Goal: Communication & Community: Answer question/provide support

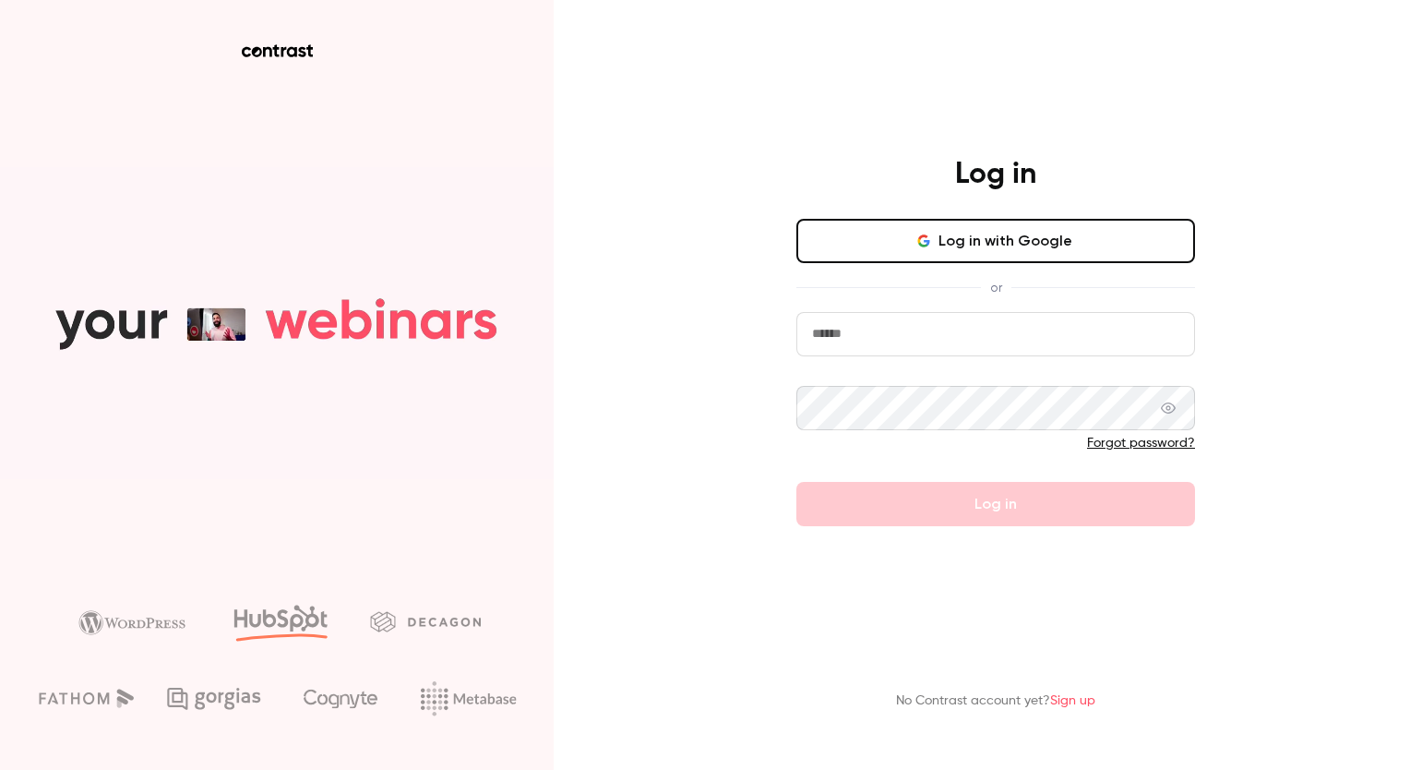
type input "**********"
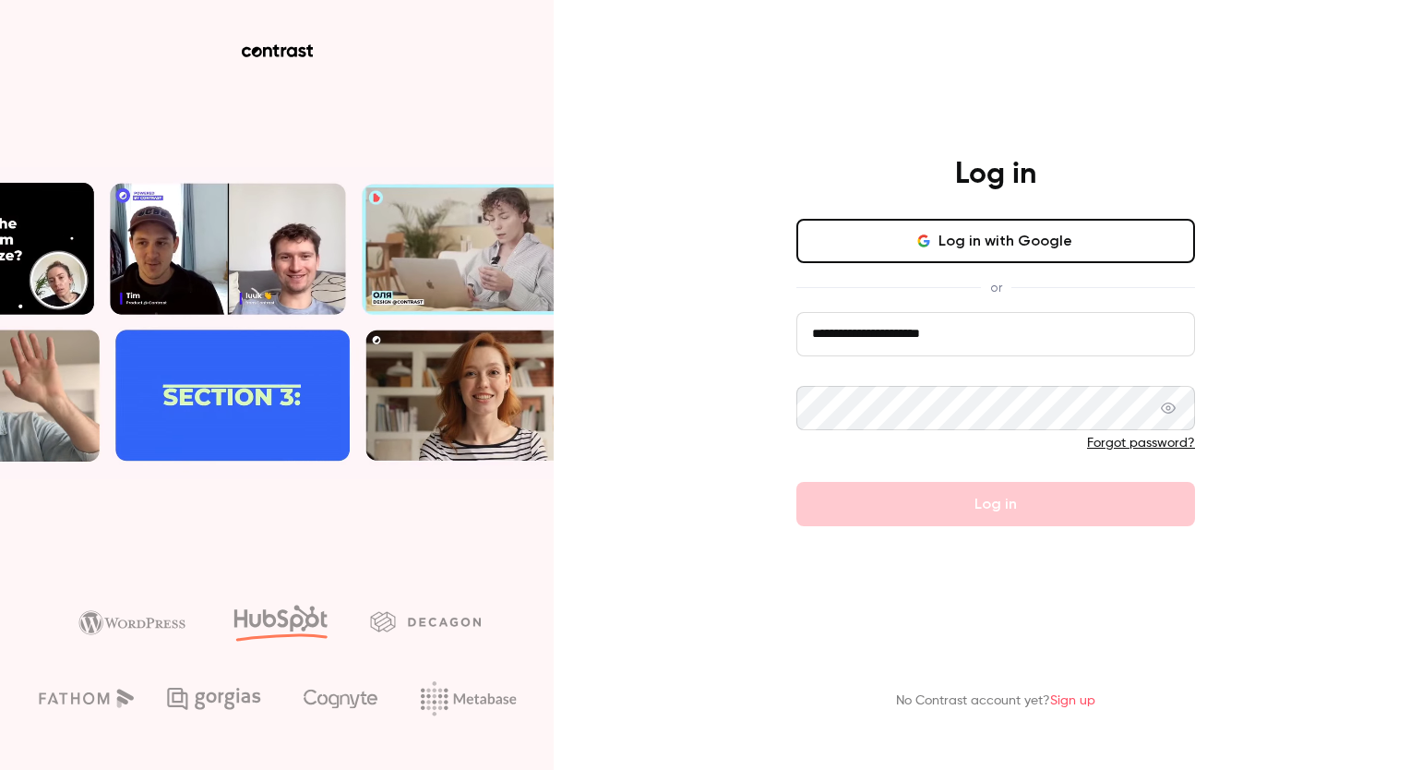
click at [718, 308] on div "**********" at bounding box center [705, 385] width 1410 height 770
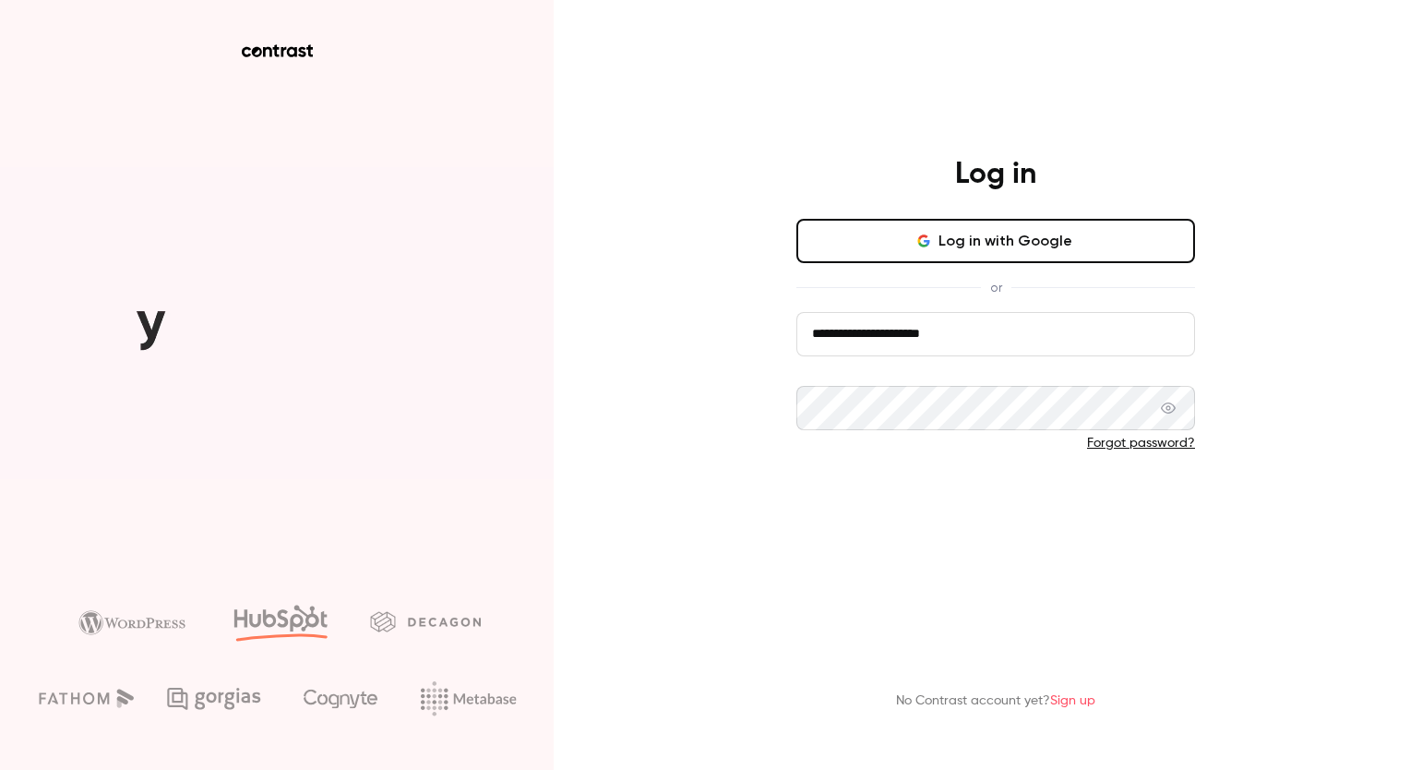
click at [938, 494] on button "Log in" at bounding box center [995, 504] width 399 height 44
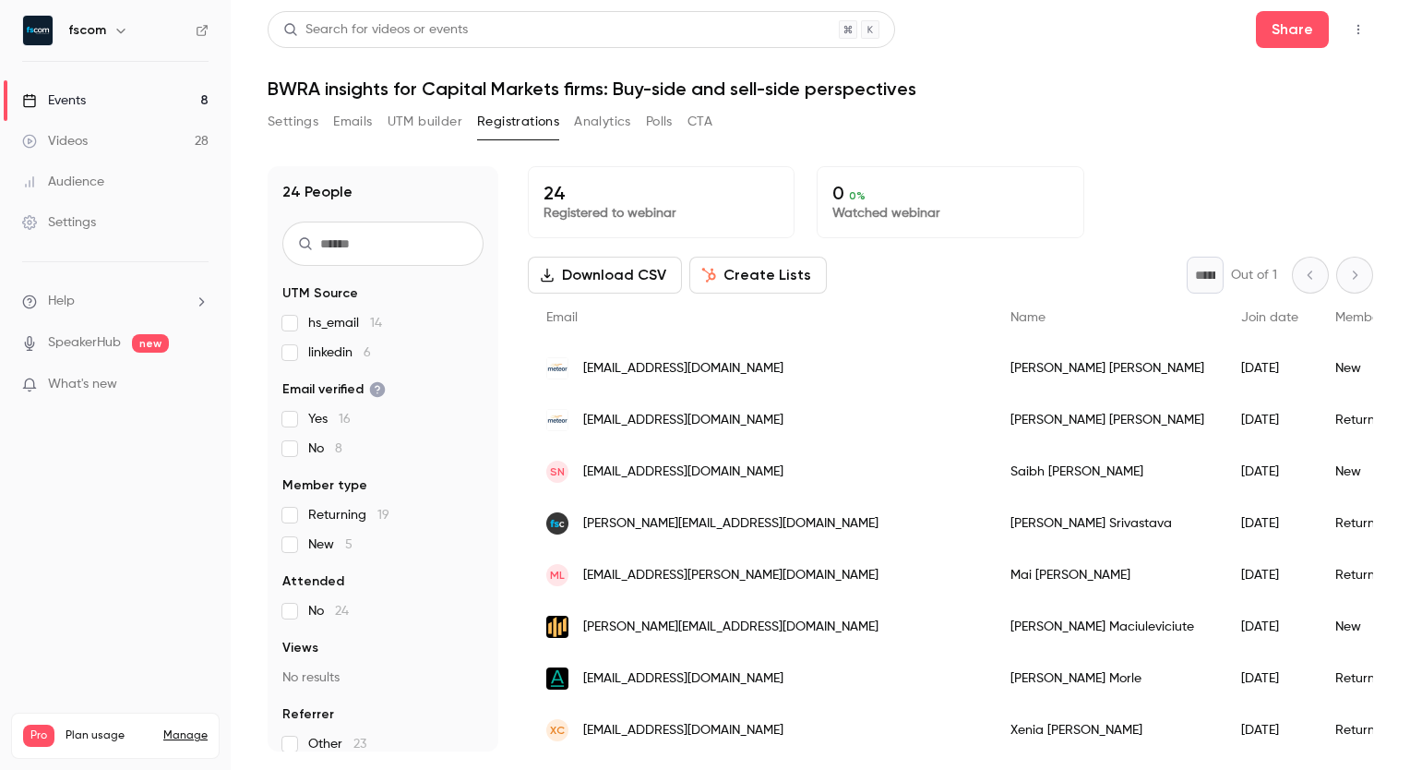
click at [716, 363] on span "[EMAIL_ADDRESS][DOMAIN_NAME]" at bounding box center [683, 368] width 200 height 19
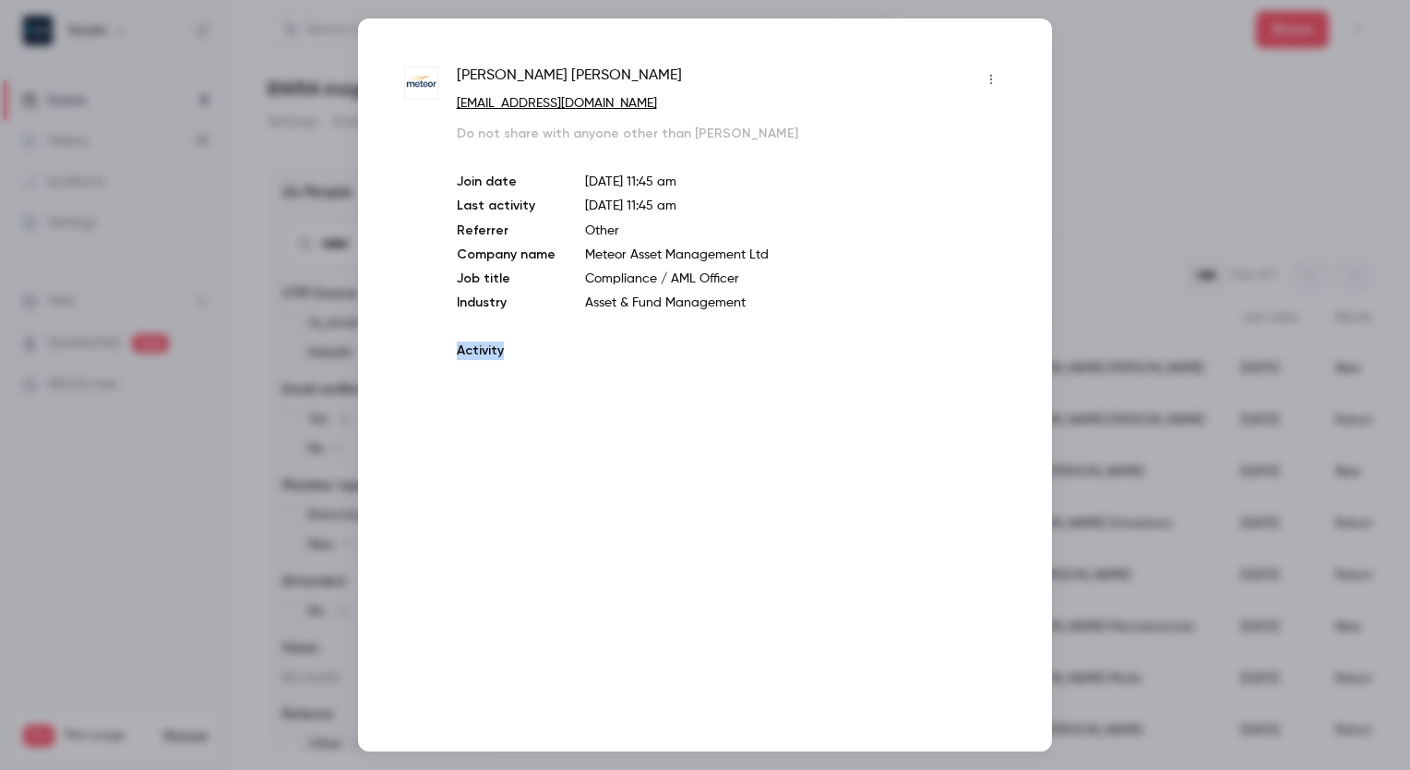
click at [716, 363] on div "[PERSON_NAME] [PERSON_NAME][EMAIL_ADDRESS][DOMAIN_NAME] Do not share with anyon…" at bounding box center [731, 218] width 549 height 306
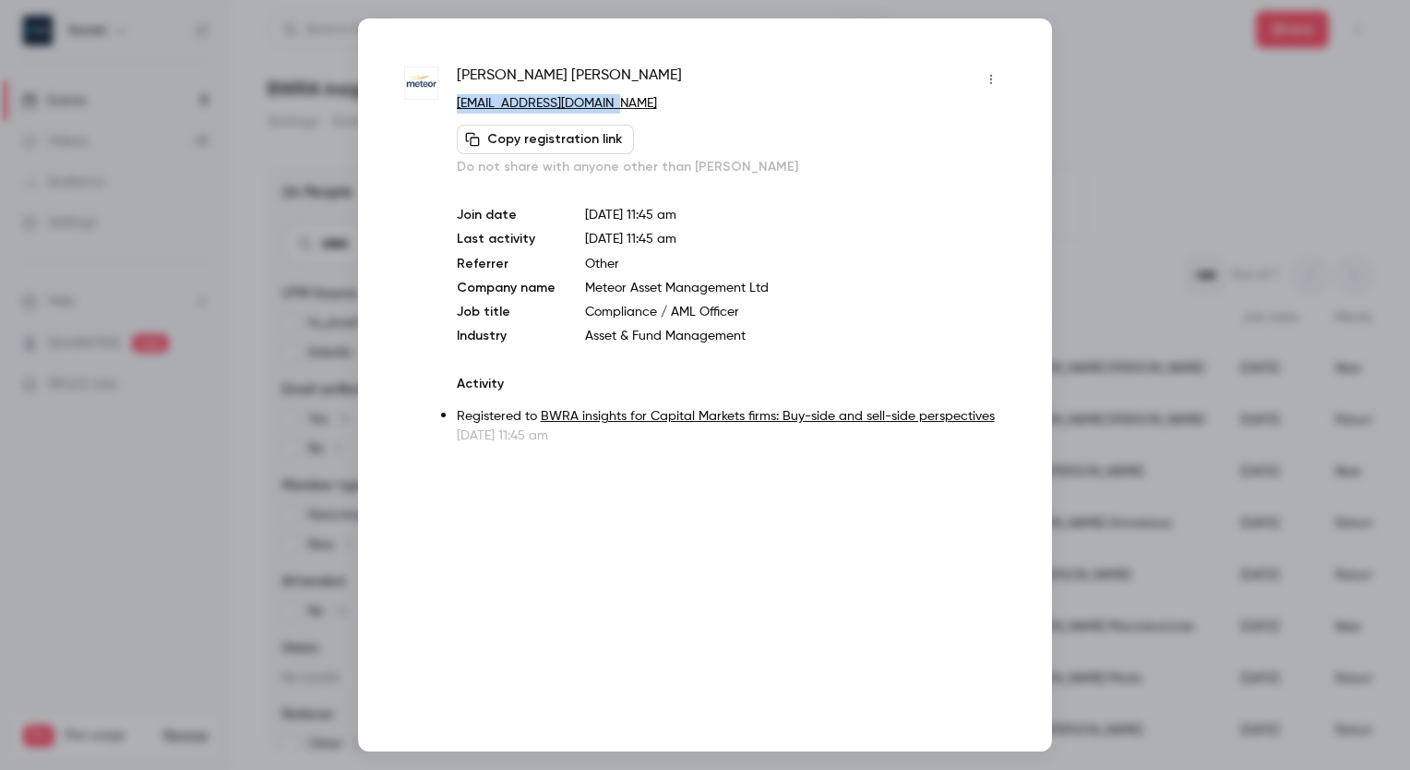
drag, startPoint x: 716, startPoint y: 363, endPoint x: 448, endPoint y: 102, distance: 373.9
click at [448, 102] on div "[PERSON_NAME] [PERSON_NAME][EMAIL_ADDRESS][DOMAIN_NAME] Copy registration link …" at bounding box center [705, 255] width 602 height 380
copy link "[EMAIL_ADDRESS][DOMAIN_NAME]"
click at [1217, 76] on div at bounding box center [705, 385] width 1410 height 770
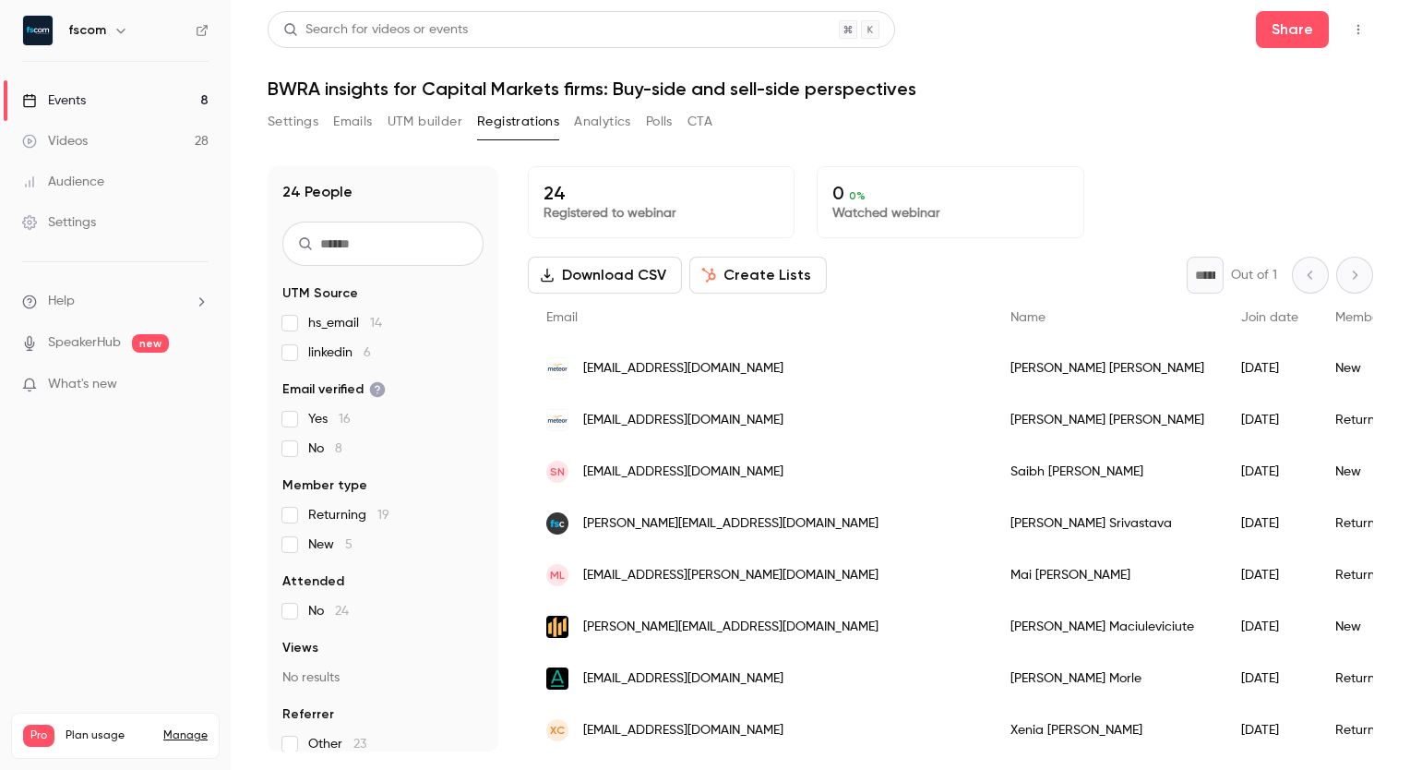
click at [698, 422] on span "[EMAIL_ADDRESS][DOMAIN_NAME]" at bounding box center [683, 420] width 200 height 19
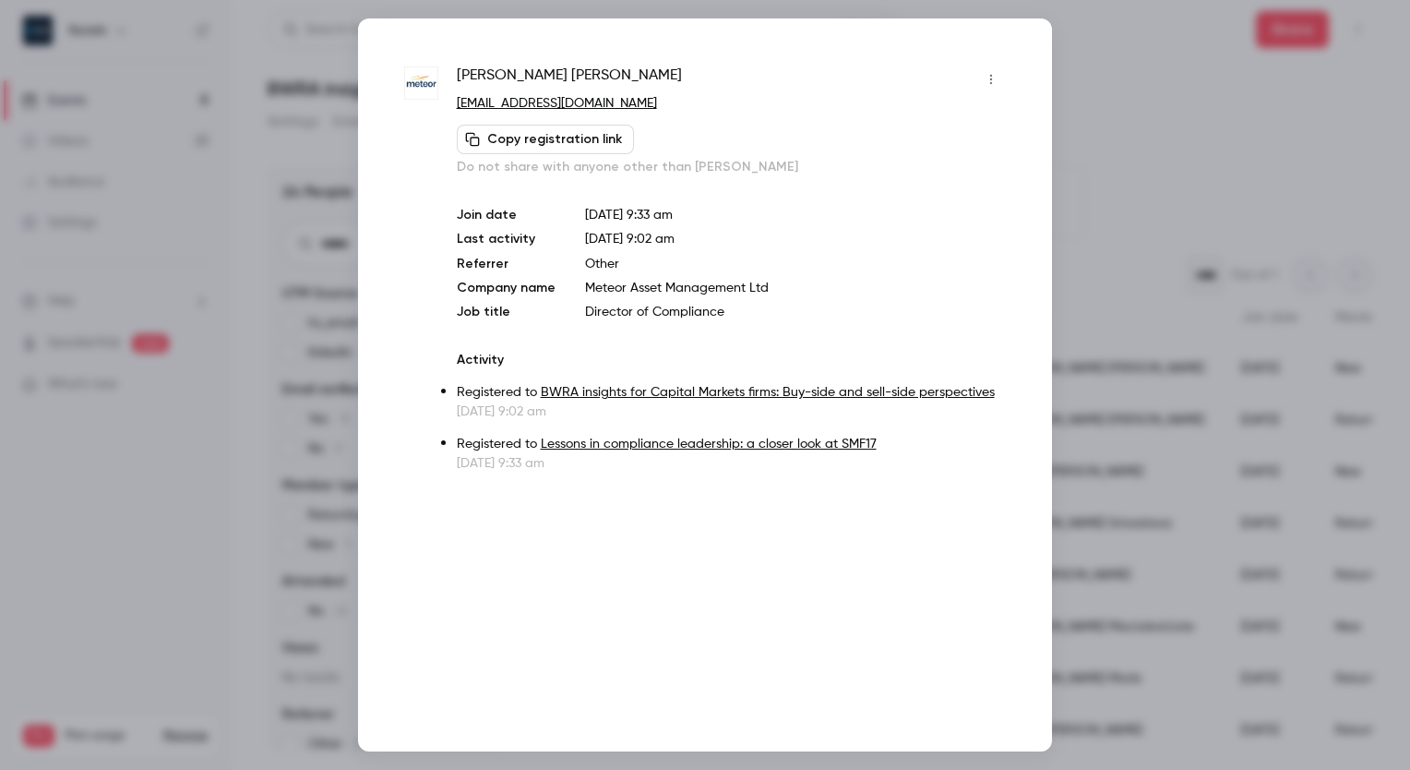
click at [698, 422] on div "[PERSON_NAME] [PERSON_NAME][EMAIL_ADDRESS][DOMAIN_NAME] Copy registration link …" at bounding box center [705, 384] width 694 height 733
click at [620, 114] on div "[PERSON_NAME] [PERSON_NAME][EMAIL_ADDRESS][DOMAIN_NAME] Copy registration link …" at bounding box center [731, 121] width 549 height 112
drag, startPoint x: 620, startPoint y: 114, endPoint x: 620, endPoint y: 102, distance: 12.0
click at [620, 102] on p "[EMAIL_ADDRESS][DOMAIN_NAME]" at bounding box center [731, 103] width 549 height 19
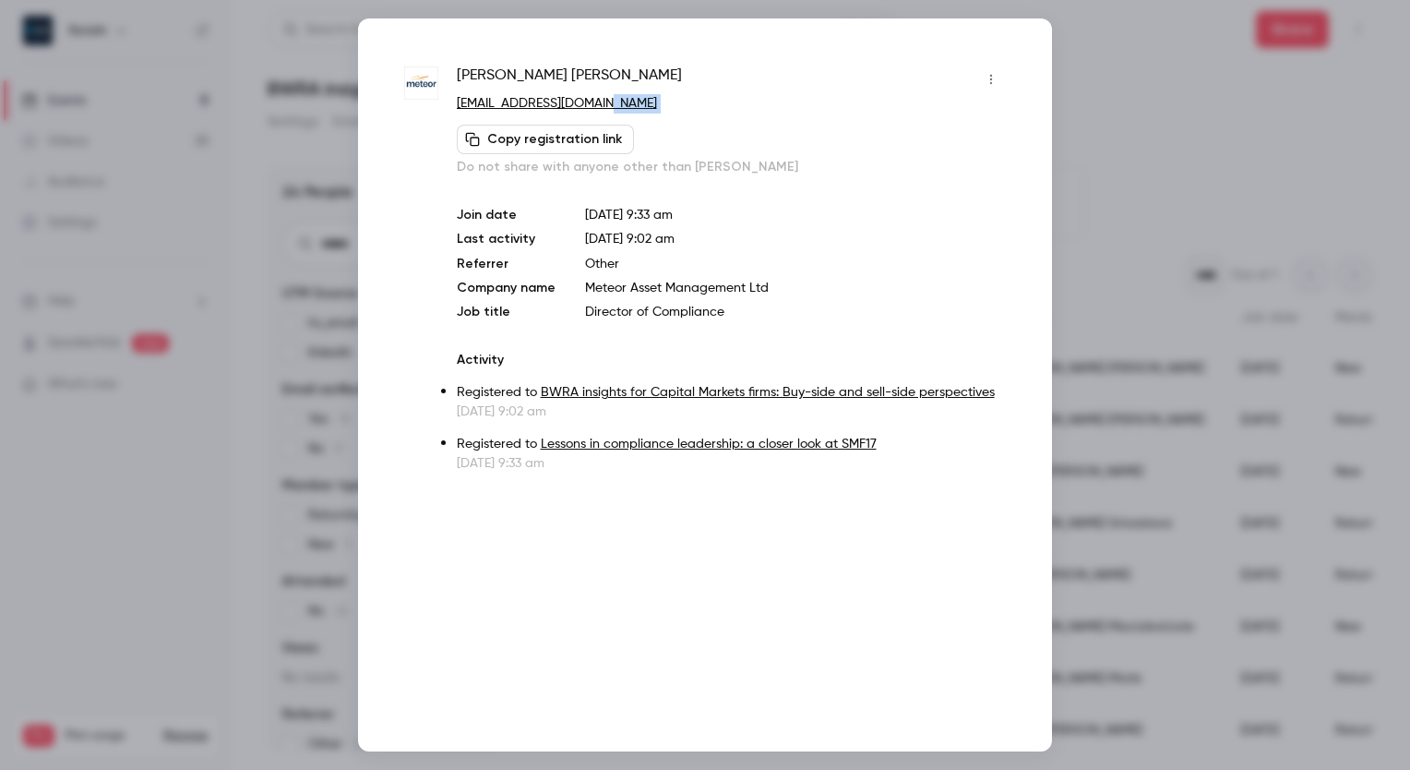
click at [620, 102] on p "[EMAIL_ADDRESS][DOMAIN_NAME]" at bounding box center [731, 103] width 549 height 19
copy div "[EMAIL_ADDRESS][DOMAIN_NAME] Copy registration link"
click at [214, 484] on div at bounding box center [705, 385] width 1410 height 770
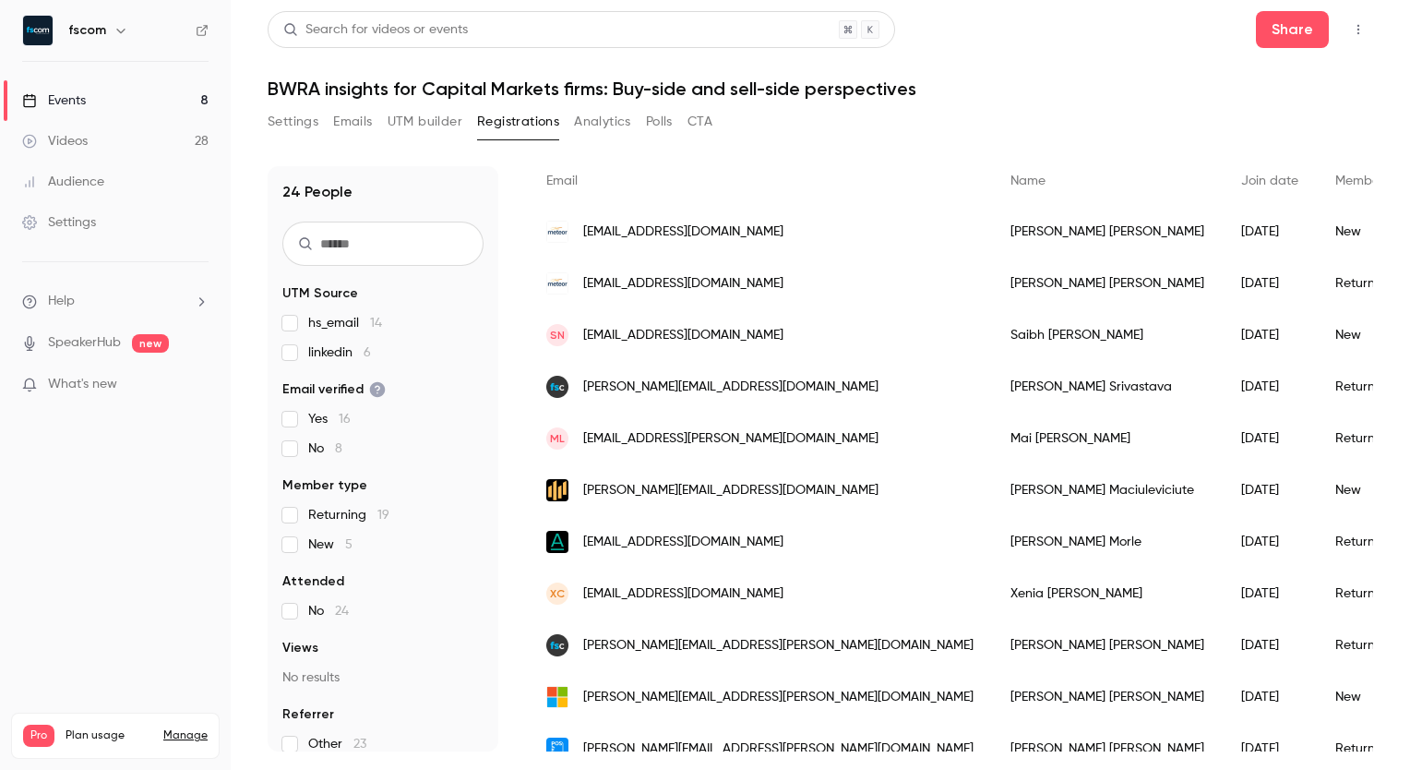
scroll to position [147, 0]
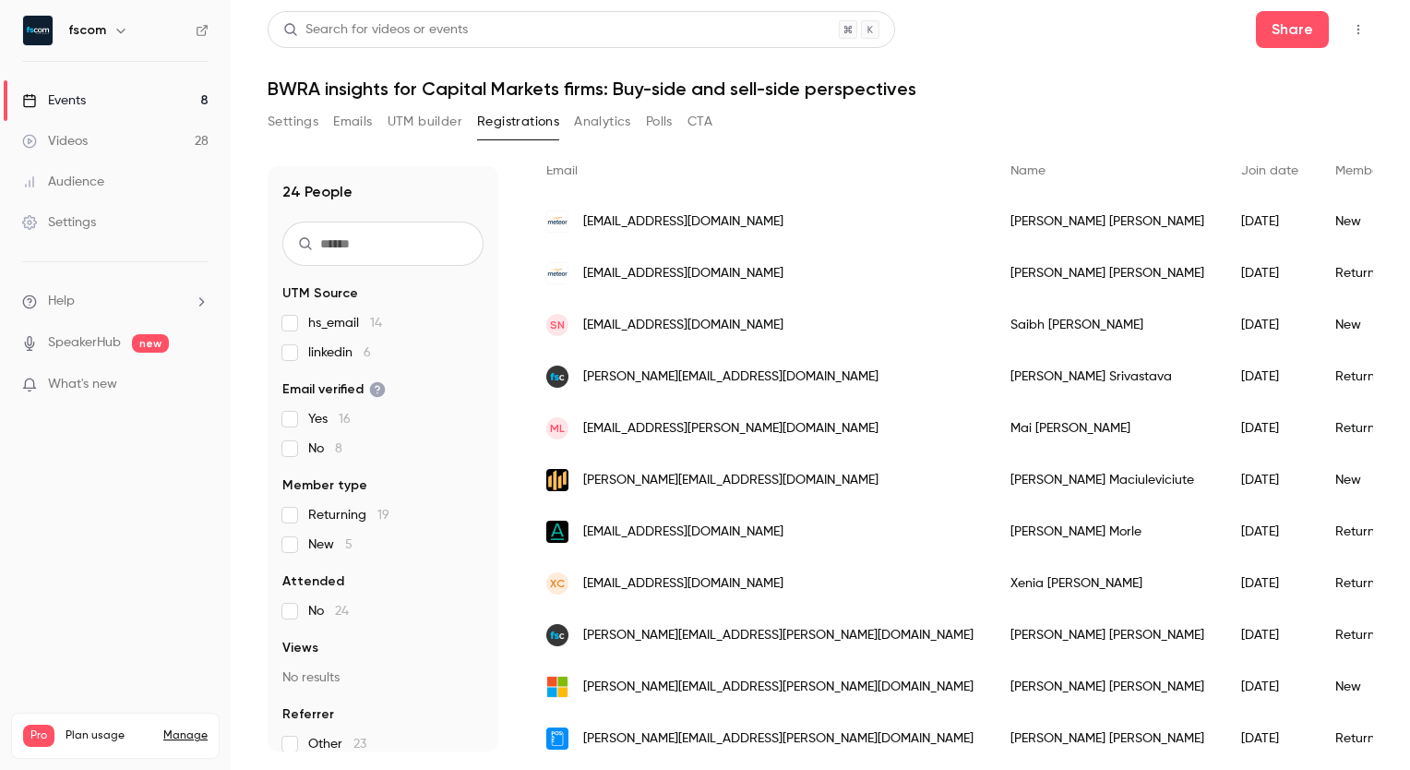
click at [721, 425] on div "ML [EMAIL_ADDRESS][PERSON_NAME][DOMAIN_NAME]" at bounding box center [760, 428] width 464 height 52
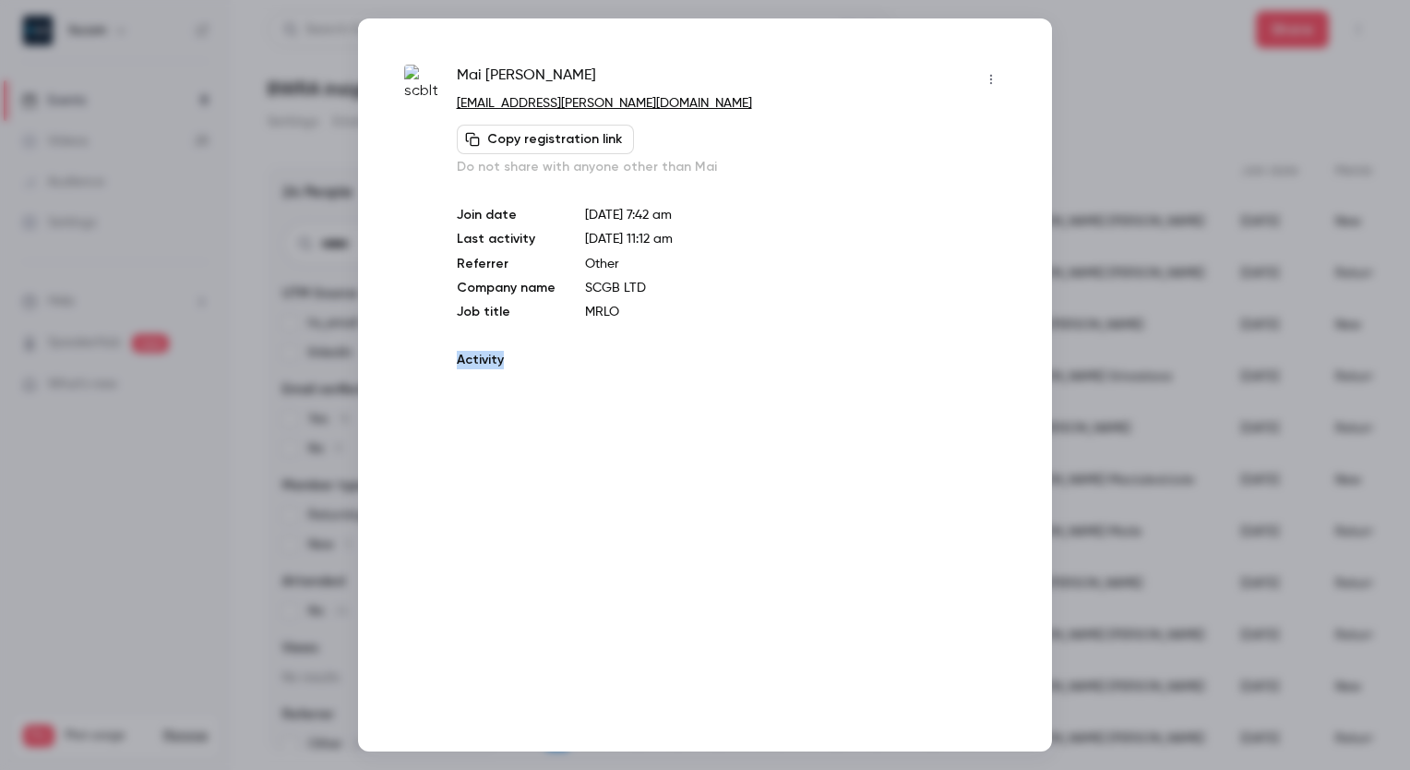
click at [721, 425] on div "[PERSON_NAME] [EMAIL_ADDRESS][PERSON_NAME][DOMAIN_NAME] Copy registration link …" at bounding box center [705, 384] width 694 height 733
click at [721, 380] on ul at bounding box center [731, 380] width 549 height 0
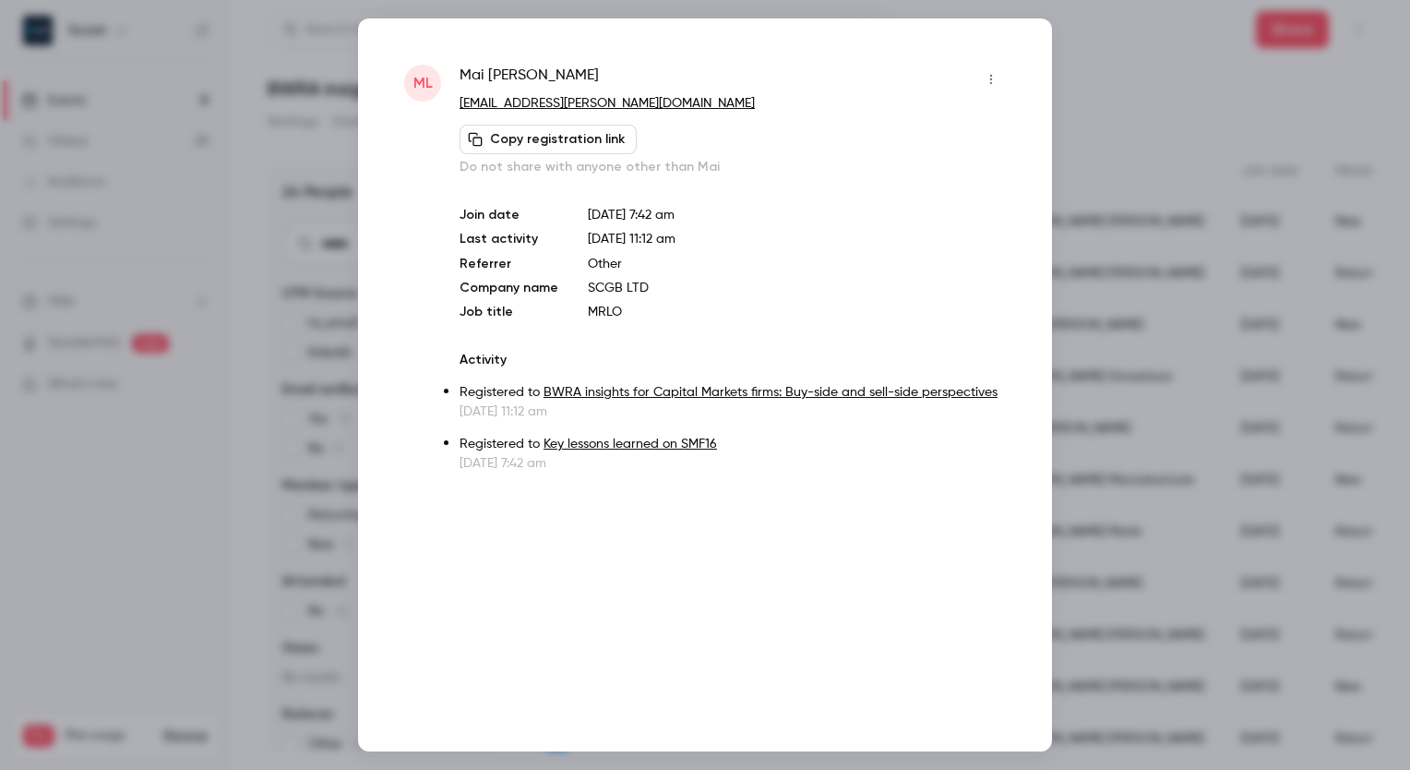
click at [609, 92] on div "[PERSON_NAME]" at bounding box center [733, 80] width 546 height 30
click at [597, 100] on p "[EMAIL_ADDRESS][PERSON_NAME][DOMAIN_NAME]" at bounding box center [733, 103] width 546 height 19
copy div "[EMAIL_ADDRESS][PERSON_NAME][DOMAIN_NAME] Copy registration link"
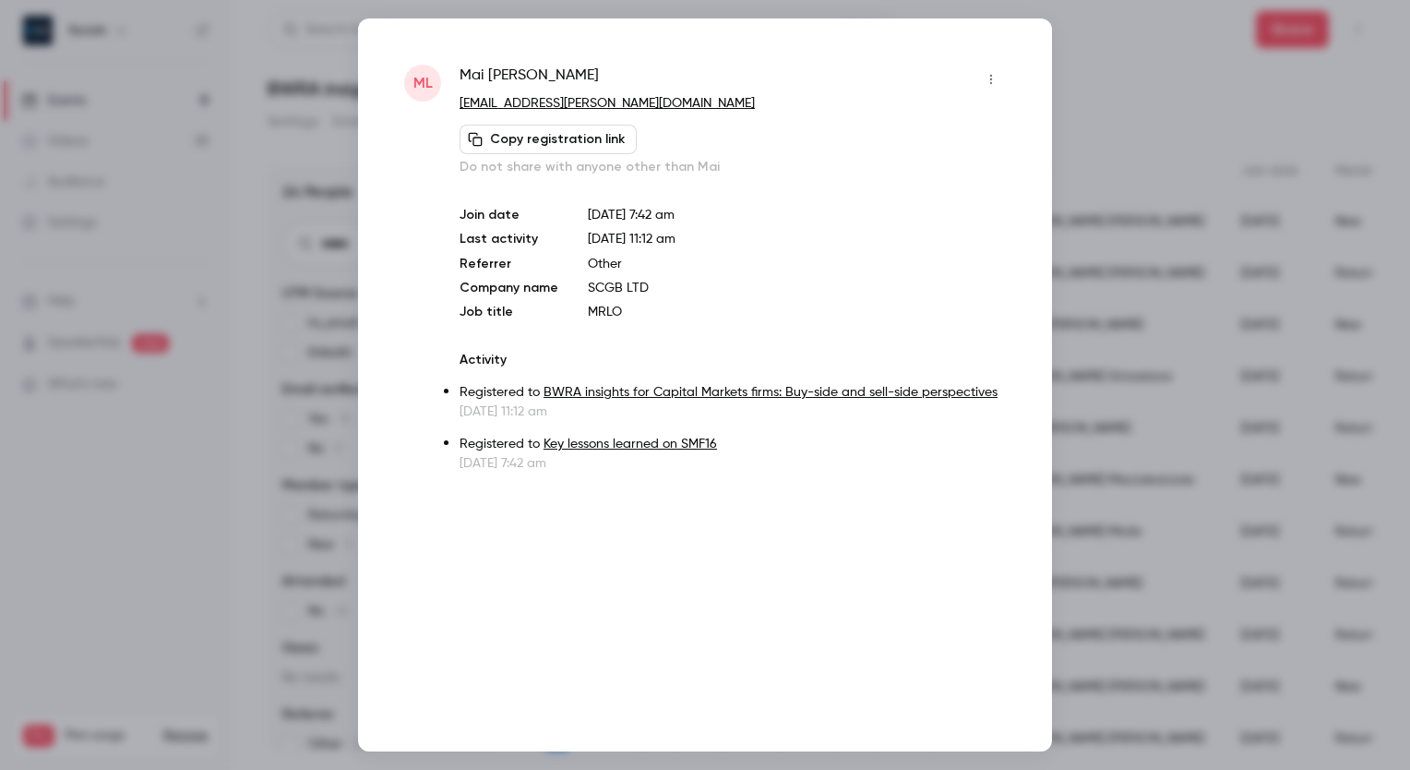
click at [1098, 40] on div at bounding box center [705, 385] width 1410 height 770
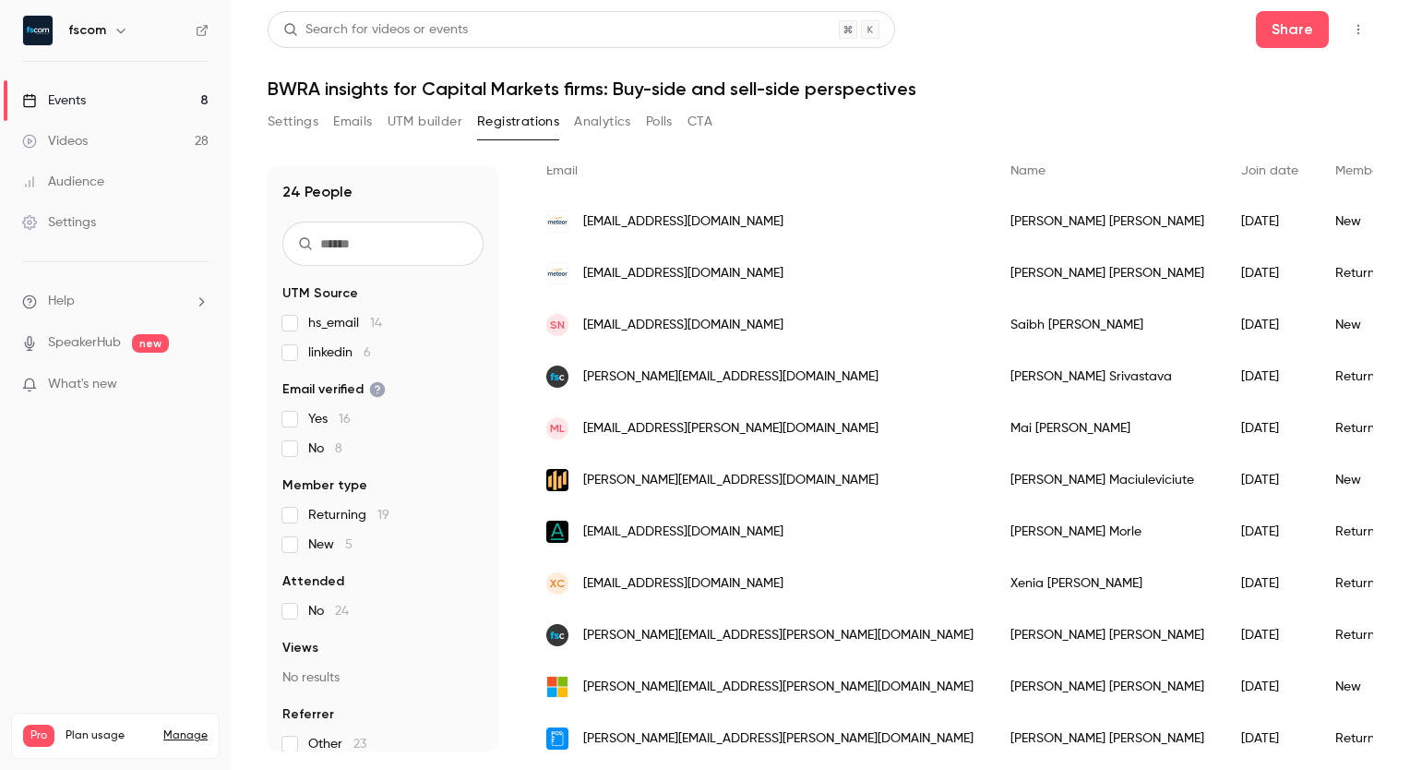
click at [730, 483] on span "[PERSON_NAME][EMAIL_ADDRESS][DOMAIN_NAME]" at bounding box center [730, 480] width 295 height 19
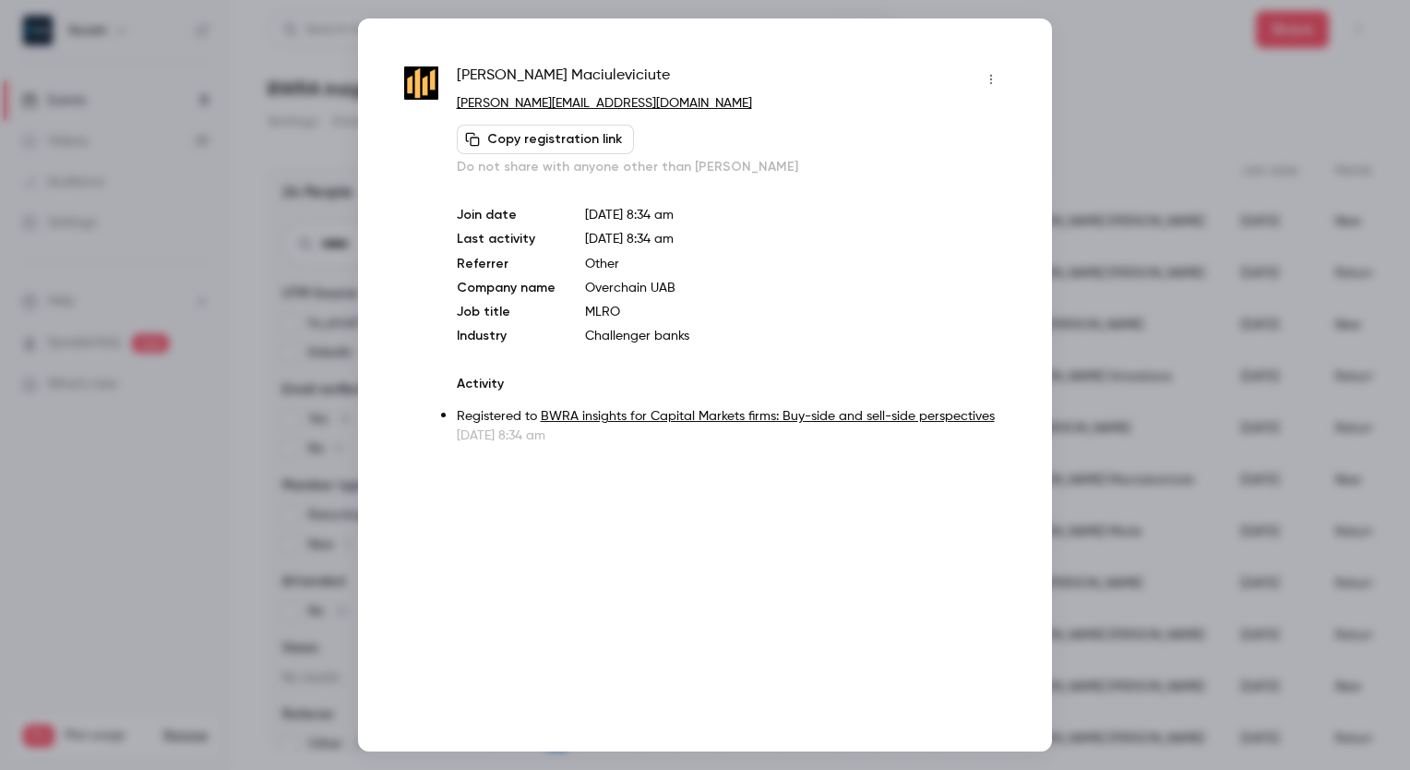
drag, startPoint x: 598, startPoint y: 127, endPoint x: 686, endPoint y: 87, distance: 97.4
click at [686, 87] on div "[PERSON_NAME] [EMAIL_ADDRESS][DOMAIN_NAME] Copy registration link Do not share …" at bounding box center [731, 121] width 549 height 112
click at [666, 112] on p "[PERSON_NAME][EMAIL_ADDRESS][DOMAIN_NAME]" at bounding box center [731, 103] width 549 height 19
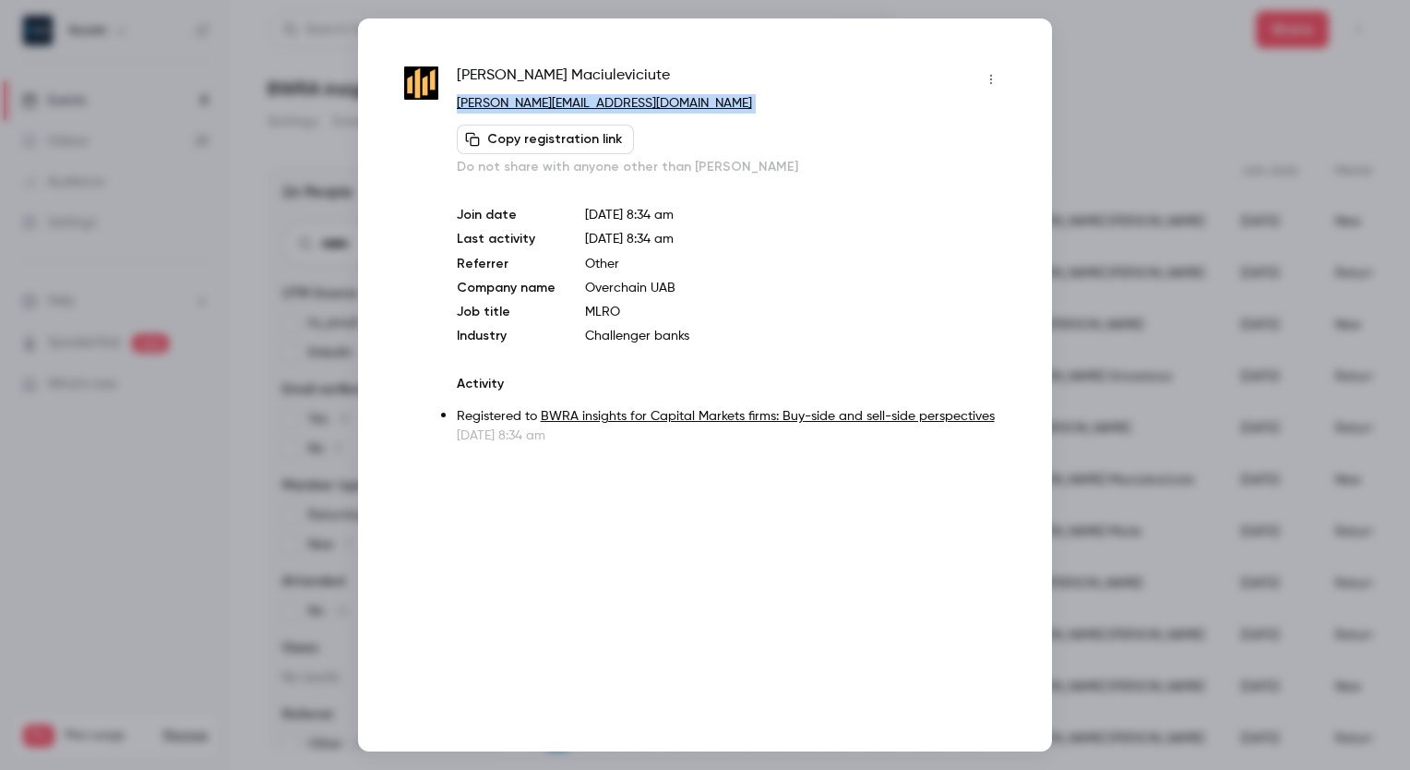
copy div "[PERSON_NAME][EMAIL_ADDRESS][DOMAIN_NAME] Copy registration link"
click at [1096, 53] on div at bounding box center [705, 385] width 1410 height 770
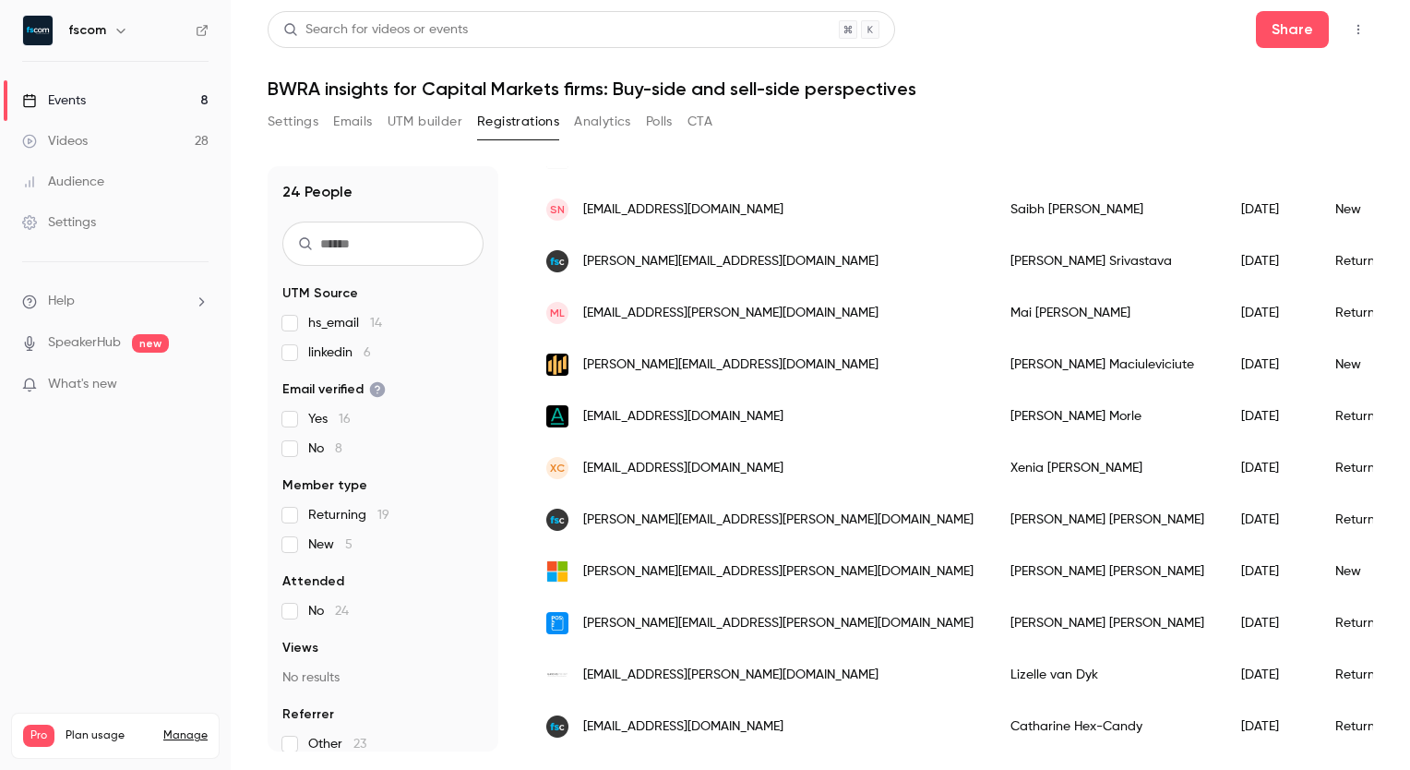
scroll to position [264, 0]
click at [752, 414] on div "[EMAIL_ADDRESS][DOMAIN_NAME]" at bounding box center [760, 414] width 464 height 52
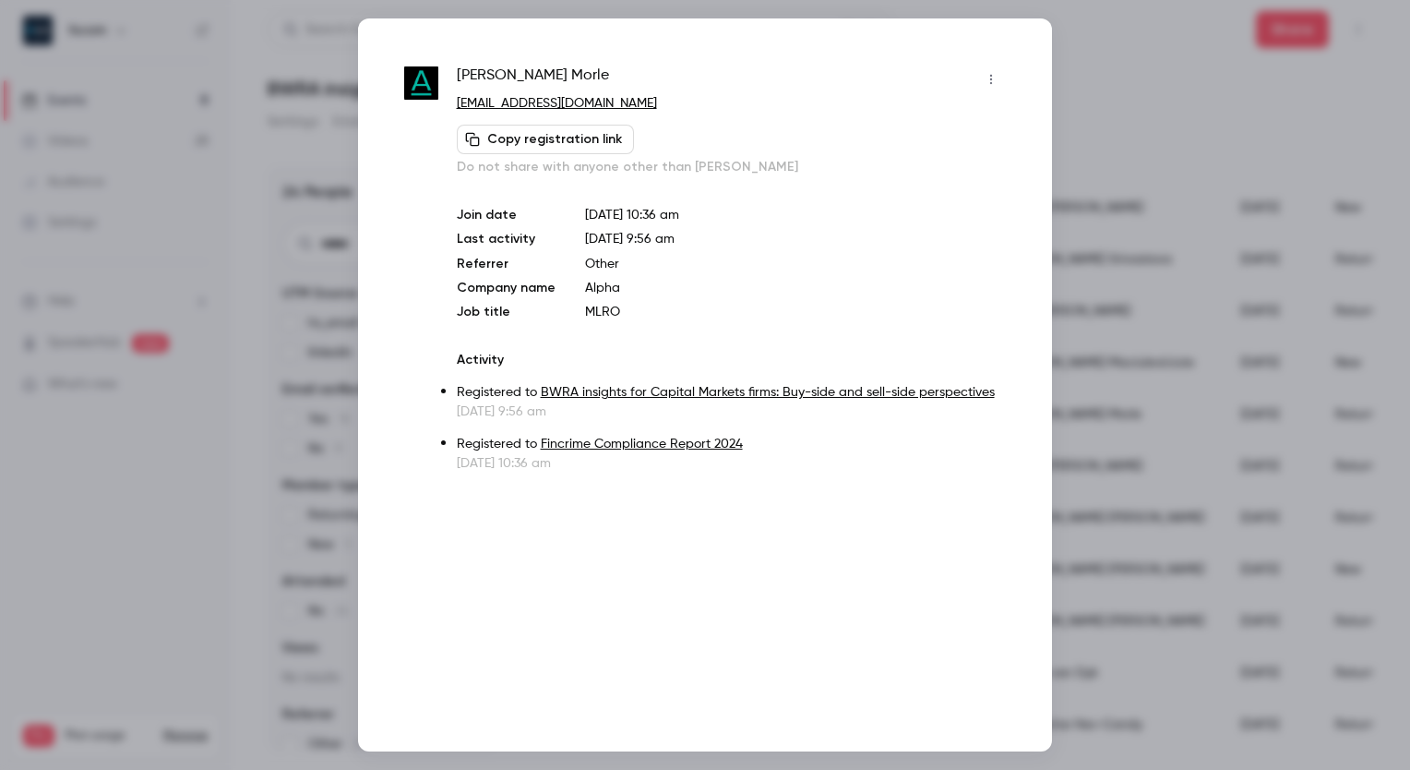
click at [627, 104] on p "[EMAIL_ADDRESS][DOMAIN_NAME]" at bounding box center [731, 103] width 549 height 19
copy div "[EMAIL_ADDRESS][DOMAIN_NAME] Copy registration link"
click at [139, 699] on div at bounding box center [705, 385] width 1410 height 770
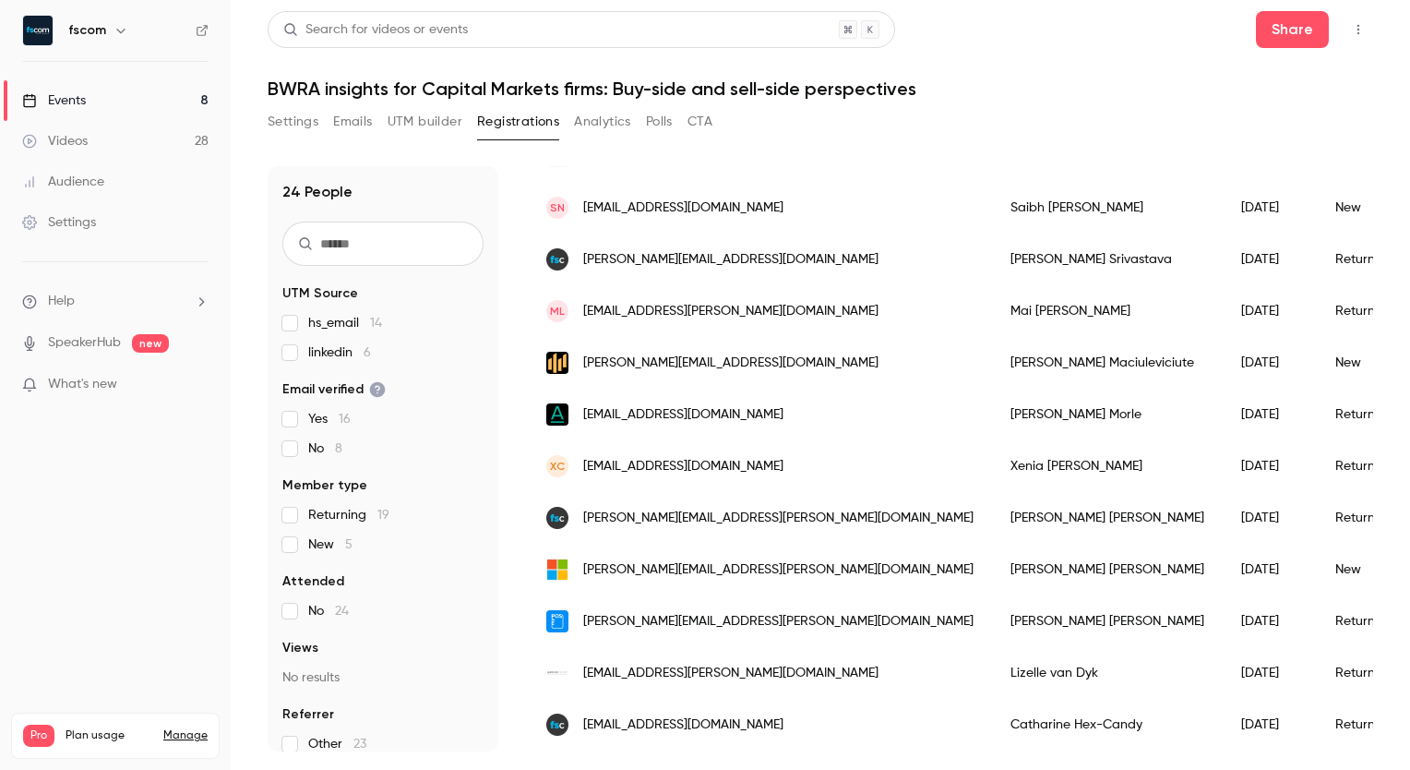
scroll to position [338, 0]
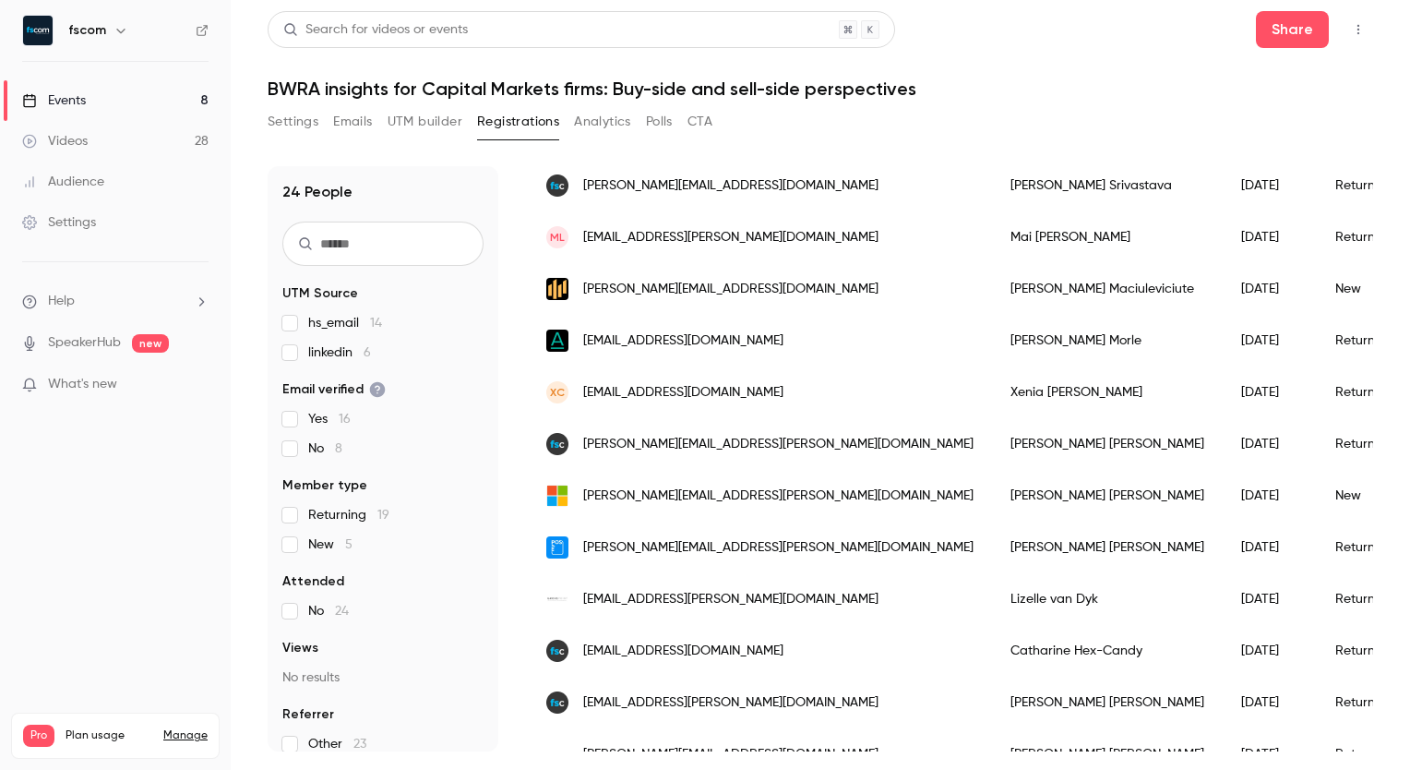
click at [732, 491] on span "[PERSON_NAME][EMAIL_ADDRESS][PERSON_NAME][DOMAIN_NAME]" at bounding box center [778, 495] width 390 height 19
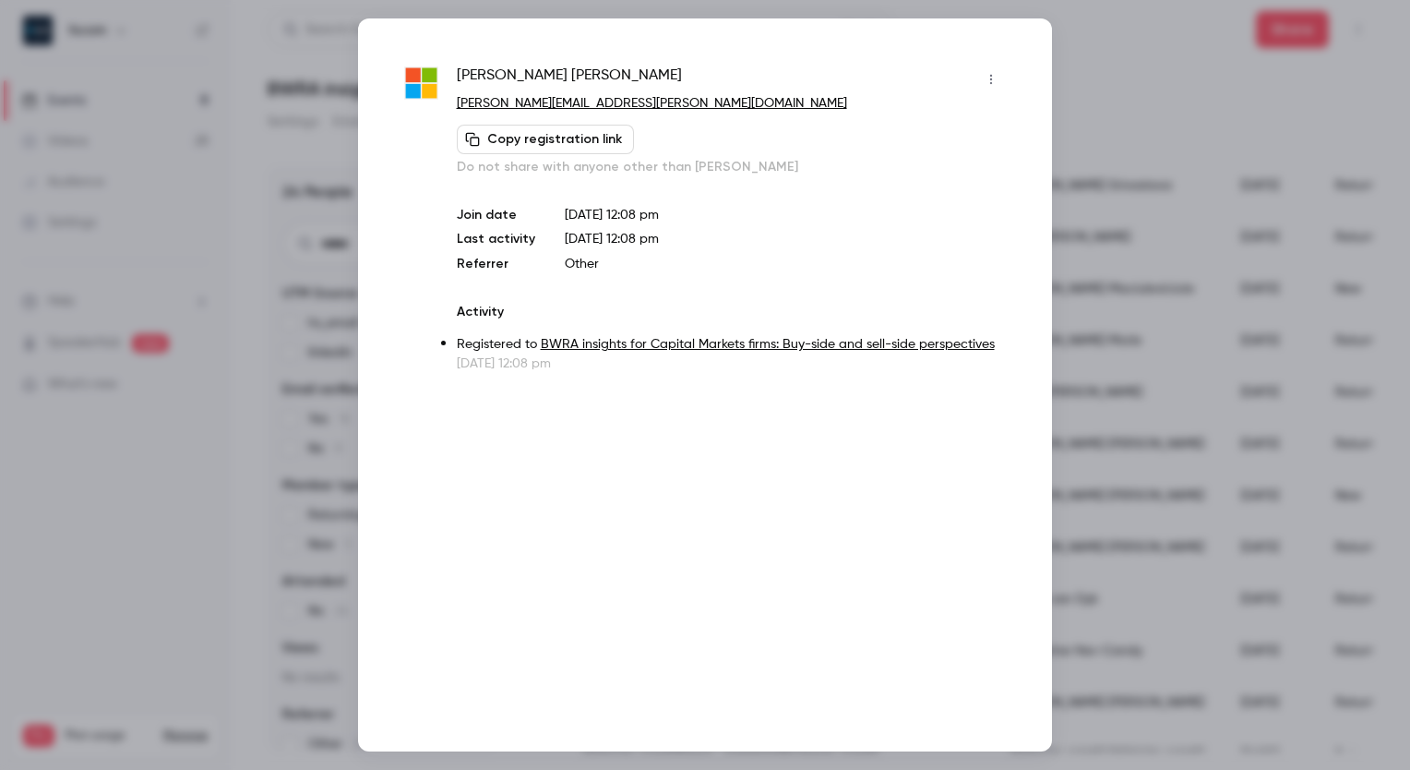
click at [627, 103] on p "[PERSON_NAME][EMAIL_ADDRESS][PERSON_NAME][DOMAIN_NAME]" at bounding box center [731, 103] width 549 height 19
copy div "[PERSON_NAME][EMAIL_ADDRESS][PERSON_NAME][DOMAIN_NAME] Copy registration link"
click at [1080, 52] on div at bounding box center [705, 385] width 1410 height 770
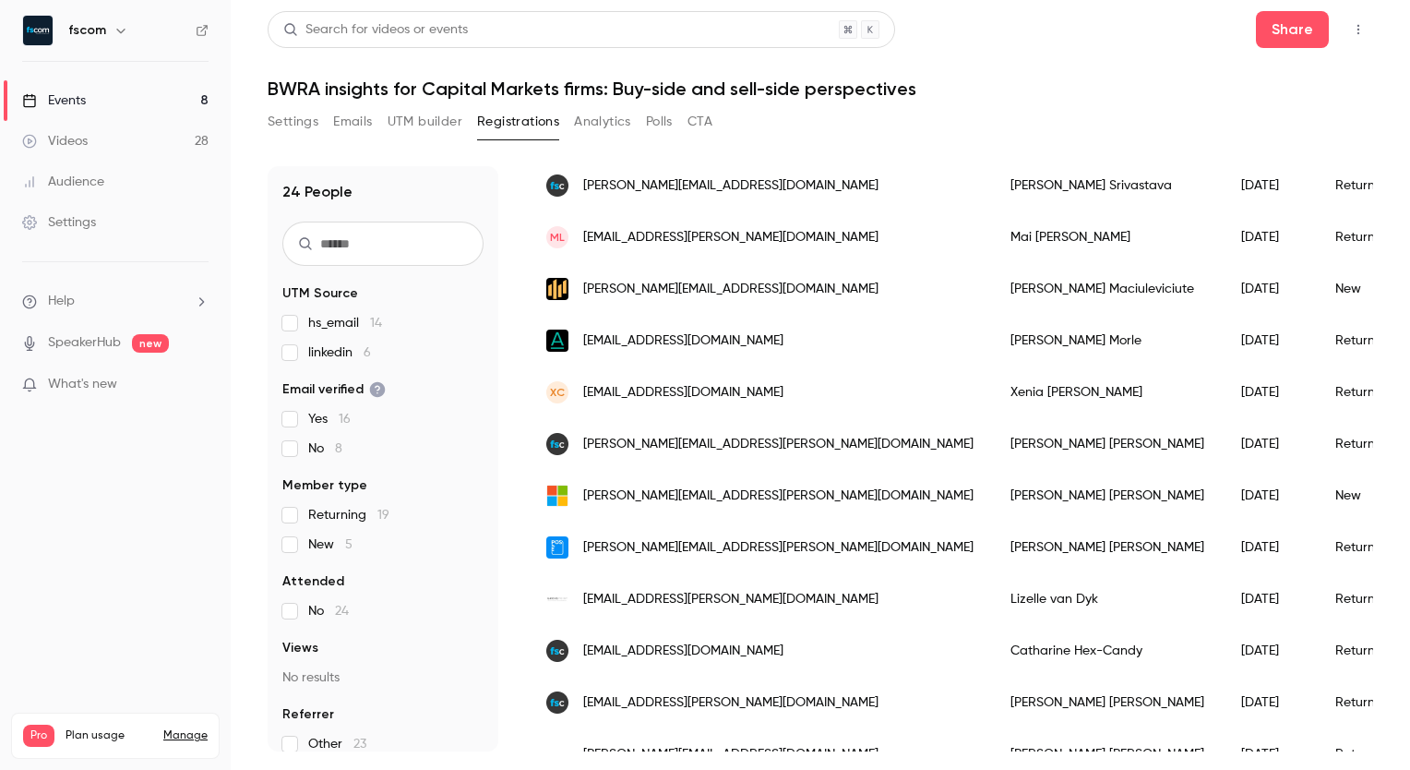
click at [734, 384] on div "XC [EMAIL_ADDRESS][DOMAIN_NAME]" at bounding box center [760, 392] width 464 height 52
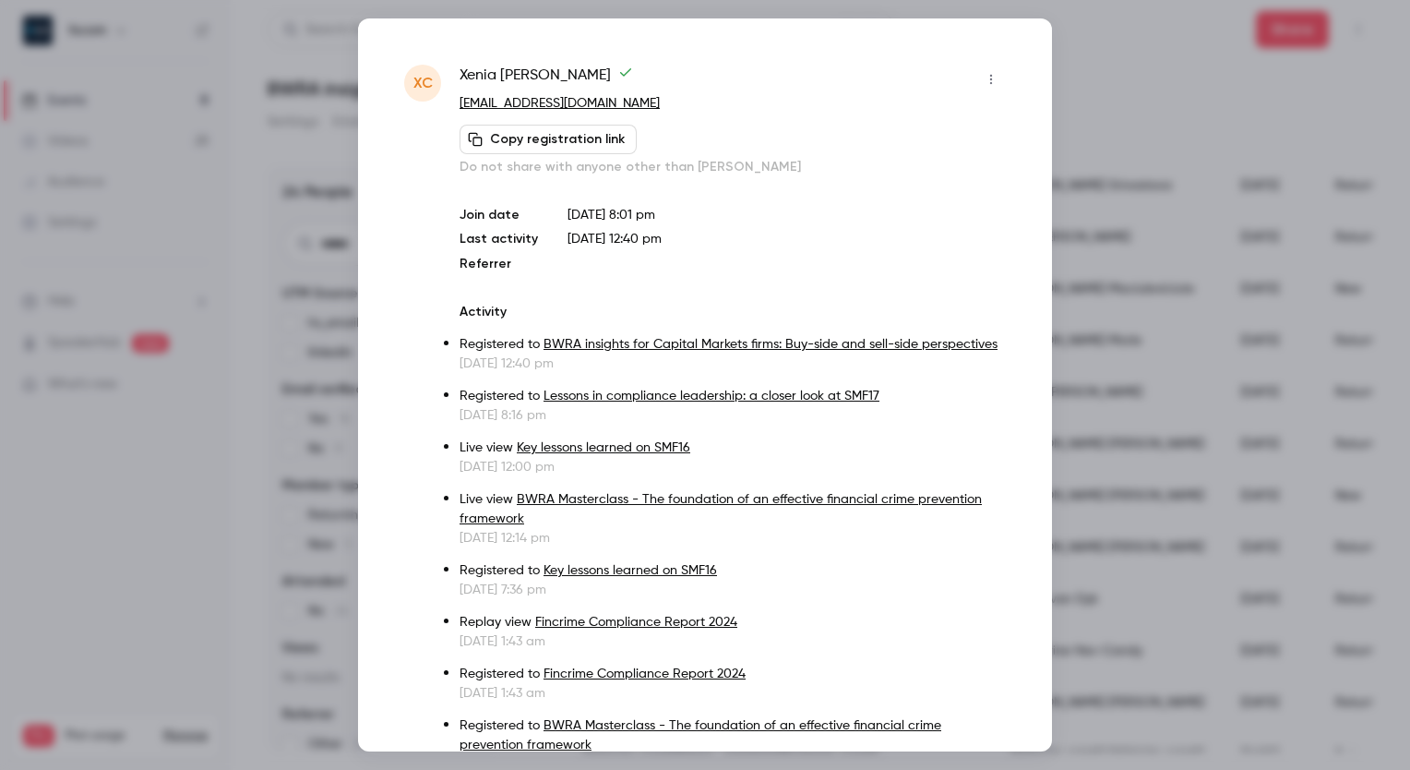
click at [615, 107] on p "[EMAIL_ADDRESS][DOMAIN_NAME]" at bounding box center [733, 103] width 546 height 19
copy div "[EMAIL_ADDRESS][DOMAIN_NAME] Copy registration link"
click at [1086, 54] on div at bounding box center [705, 385] width 1410 height 770
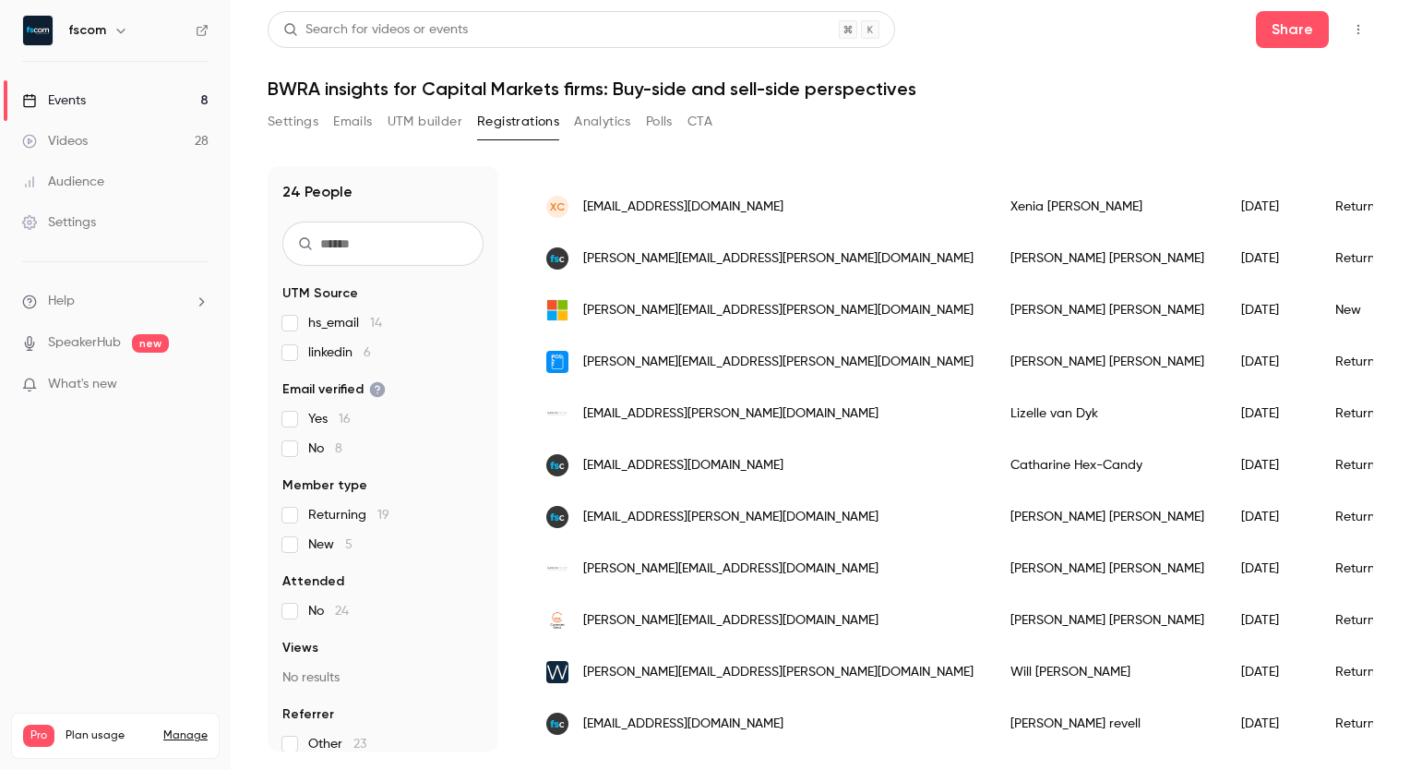
scroll to position [531, 0]
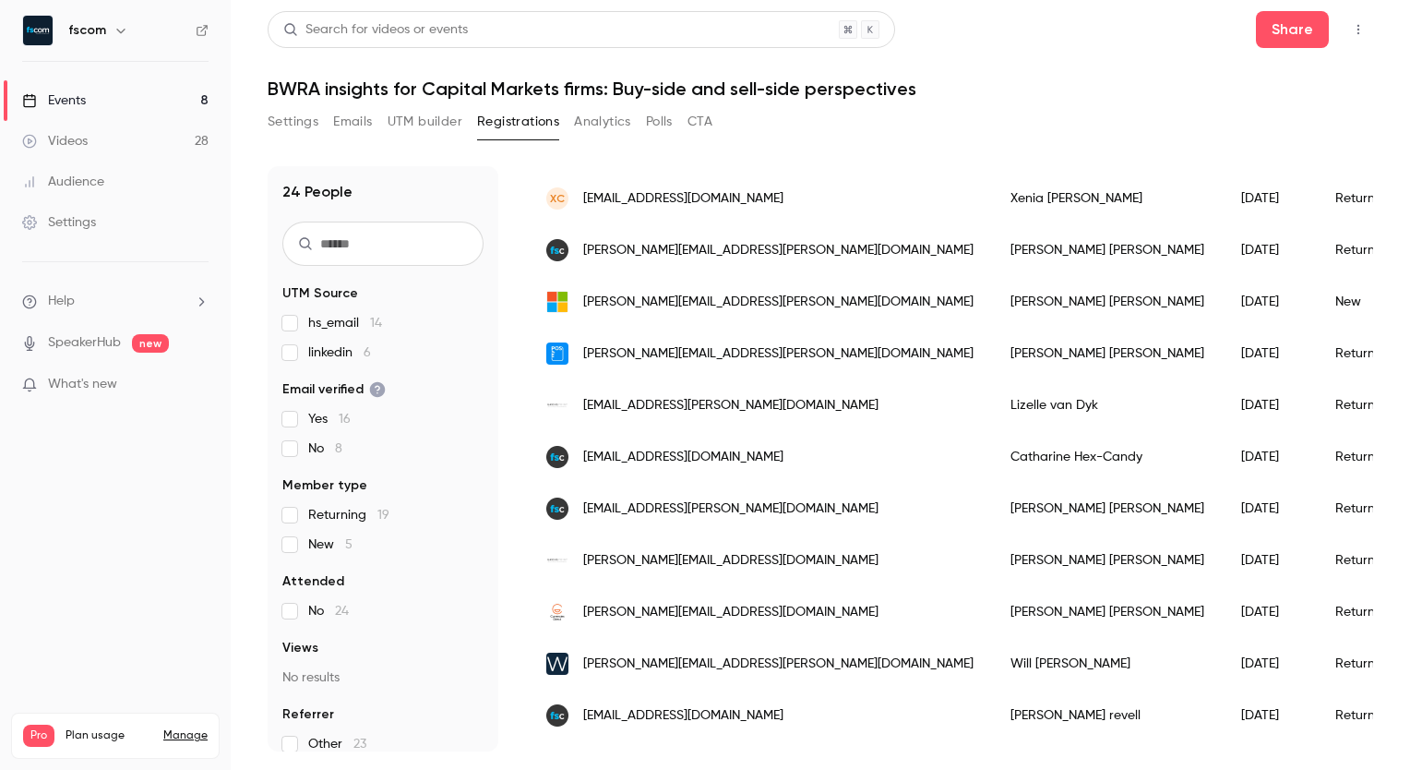
click at [737, 400] on div "[EMAIL_ADDRESS][PERSON_NAME][DOMAIN_NAME]" at bounding box center [760, 405] width 464 height 52
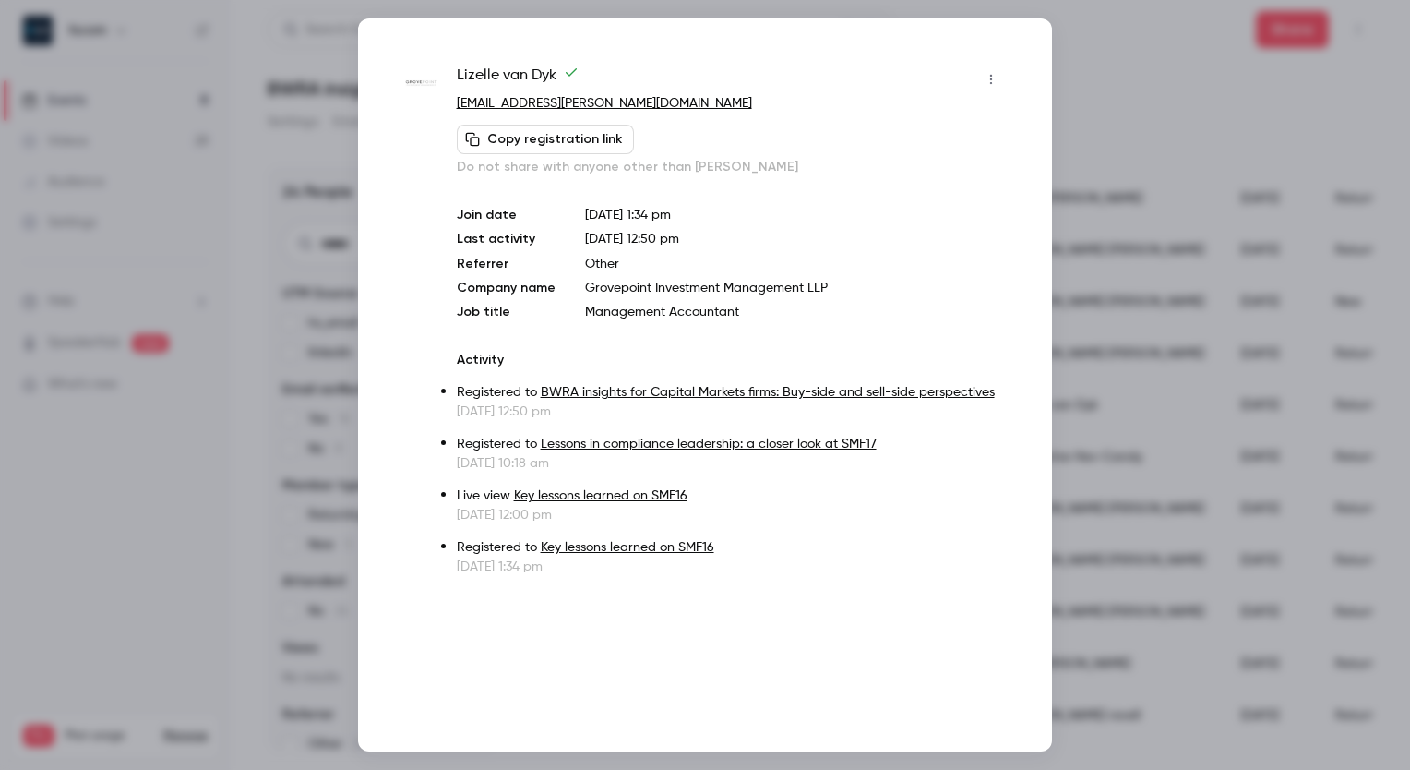
click at [622, 113] on p "[EMAIL_ADDRESS][PERSON_NAME][DOMAIN_NAME]" at bounding box center [731, 103] width 549 height 19
copy div "[EMAIL_ADDRESS][PERSON_NAME][DOMAIN_NAME] Copy registration link"
click at [1128, 65] on div at bounding box center [705, 385] width 1410 height 770
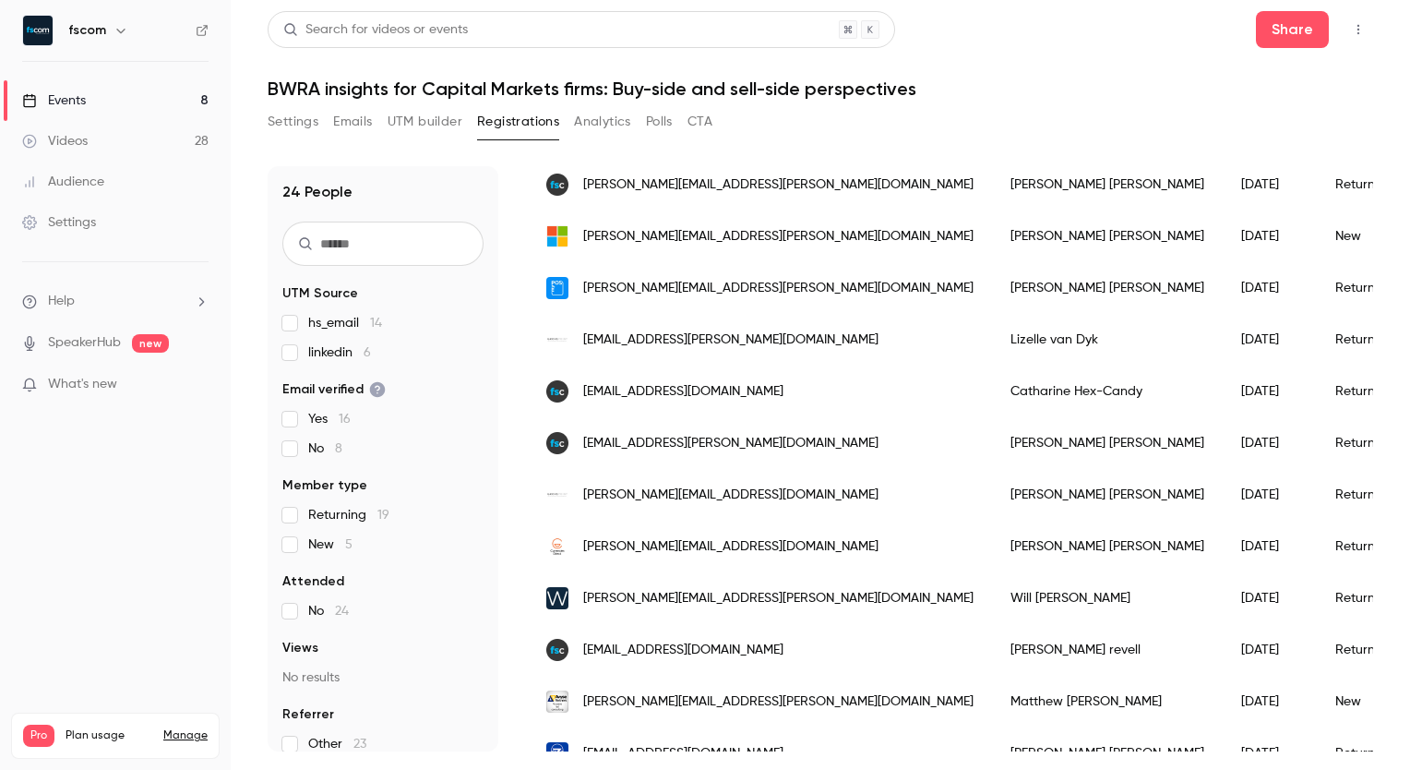
scroll to position [661, 0]
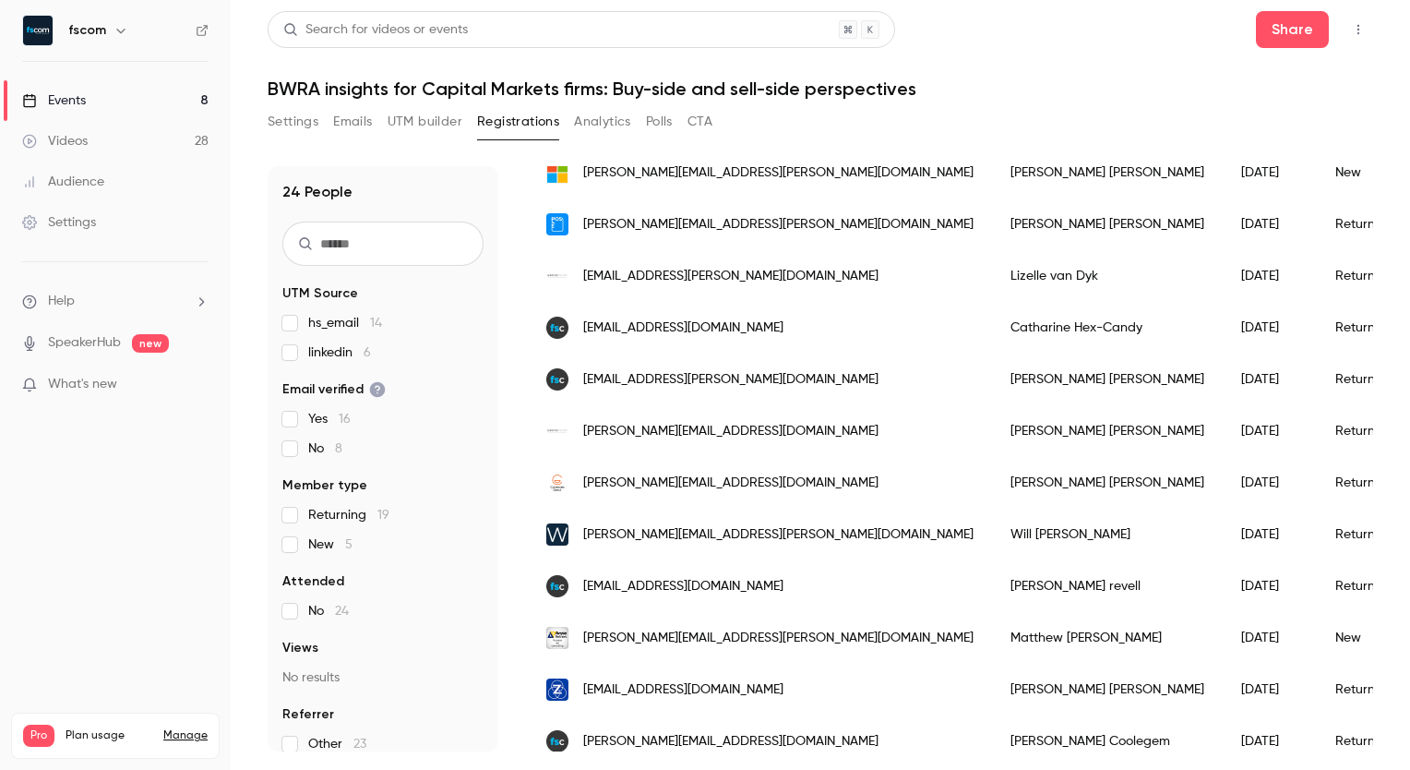
click at [778, 488] on div "[PERSON_NAME][EMAIL_ADDRESS][DOMAIN_NAME]" at bounding box center [760, 483] width 464 height 52
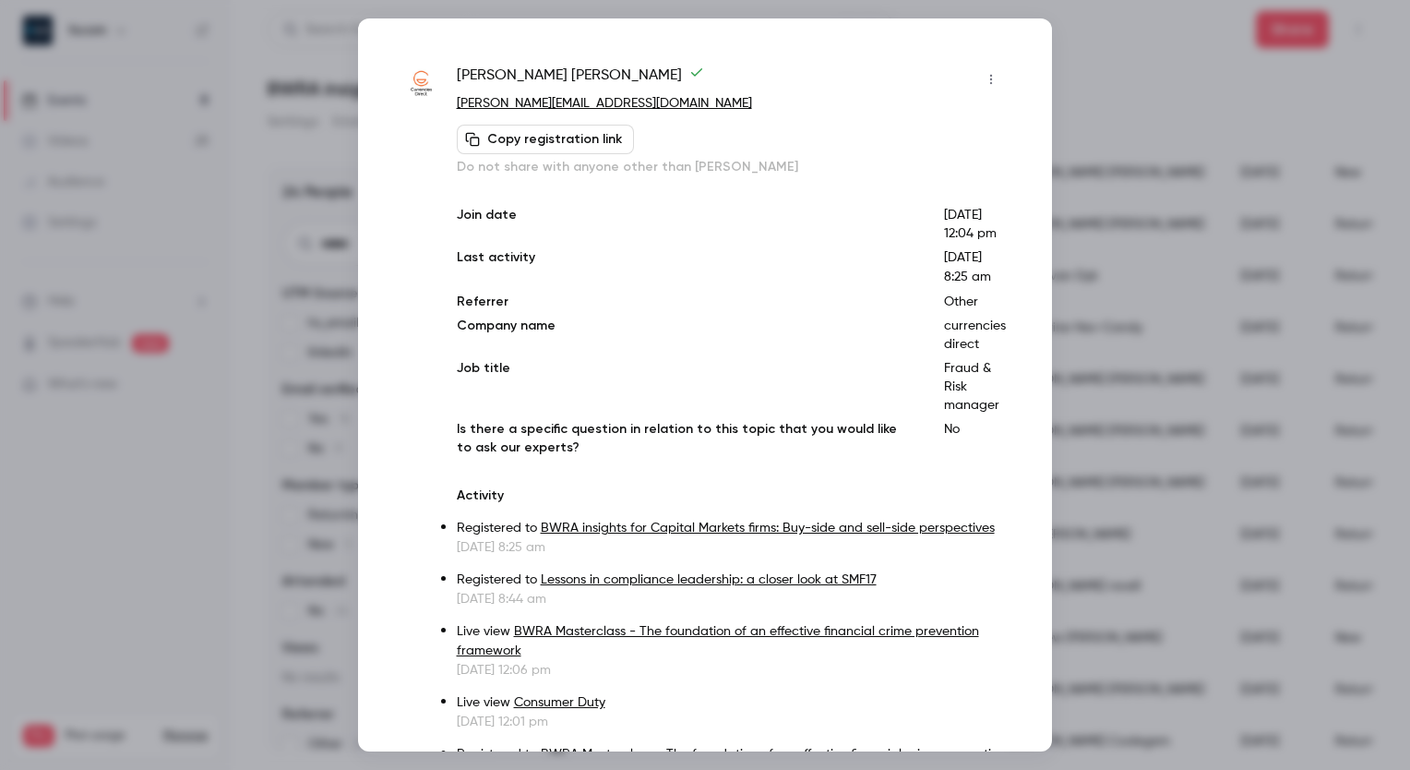
click at [654, 102] on p "[PERSON_NAME][EMAIL_ADDRESS][DOMAIN_NAME]" at bounding box center [731, 103] width 549 height 19
copy div "[PERSON_NAME][EMAIL_ADDRESS][DOMAIN_NAME] Copy registration link"
click at [1115, 83] on div at bounding box center [705, 385] width 1410 height 770
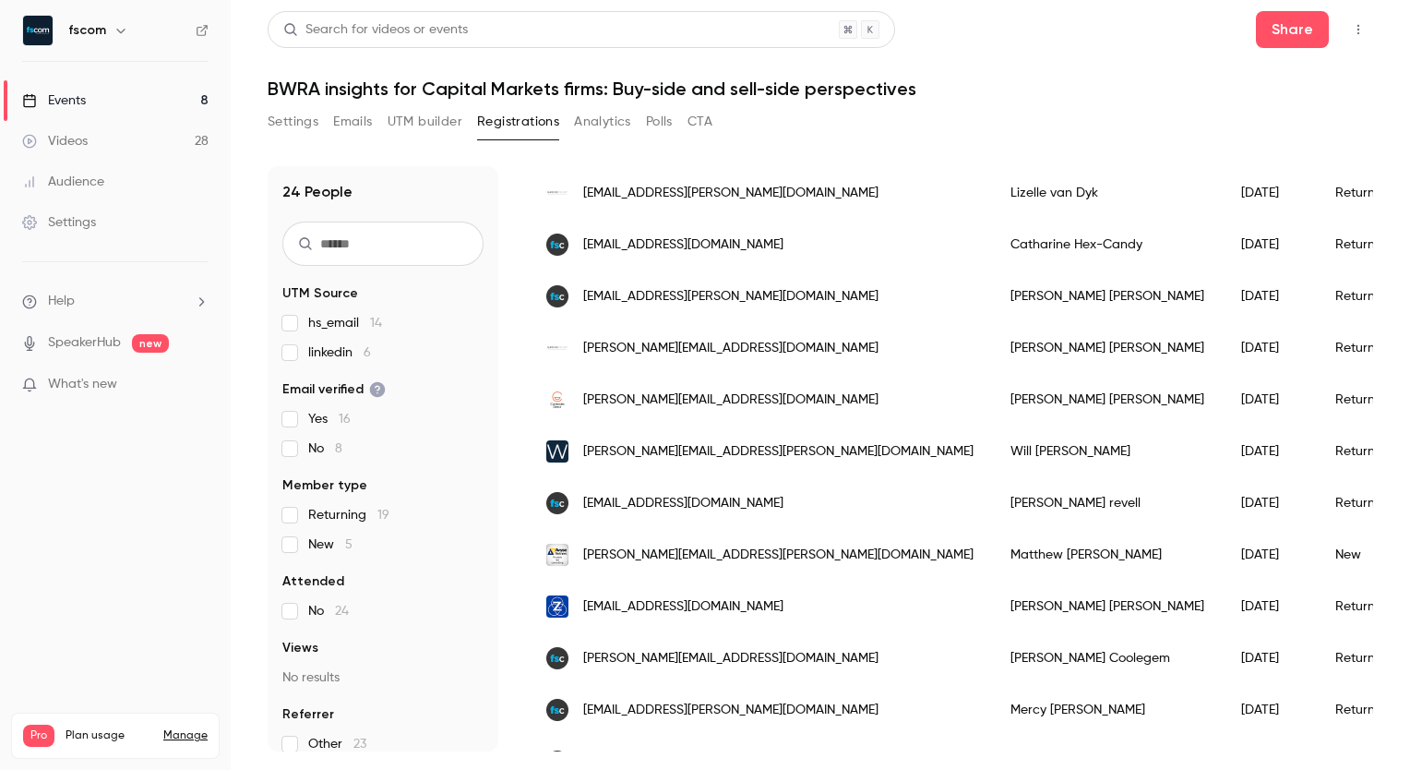
scroll to position [767, 0]
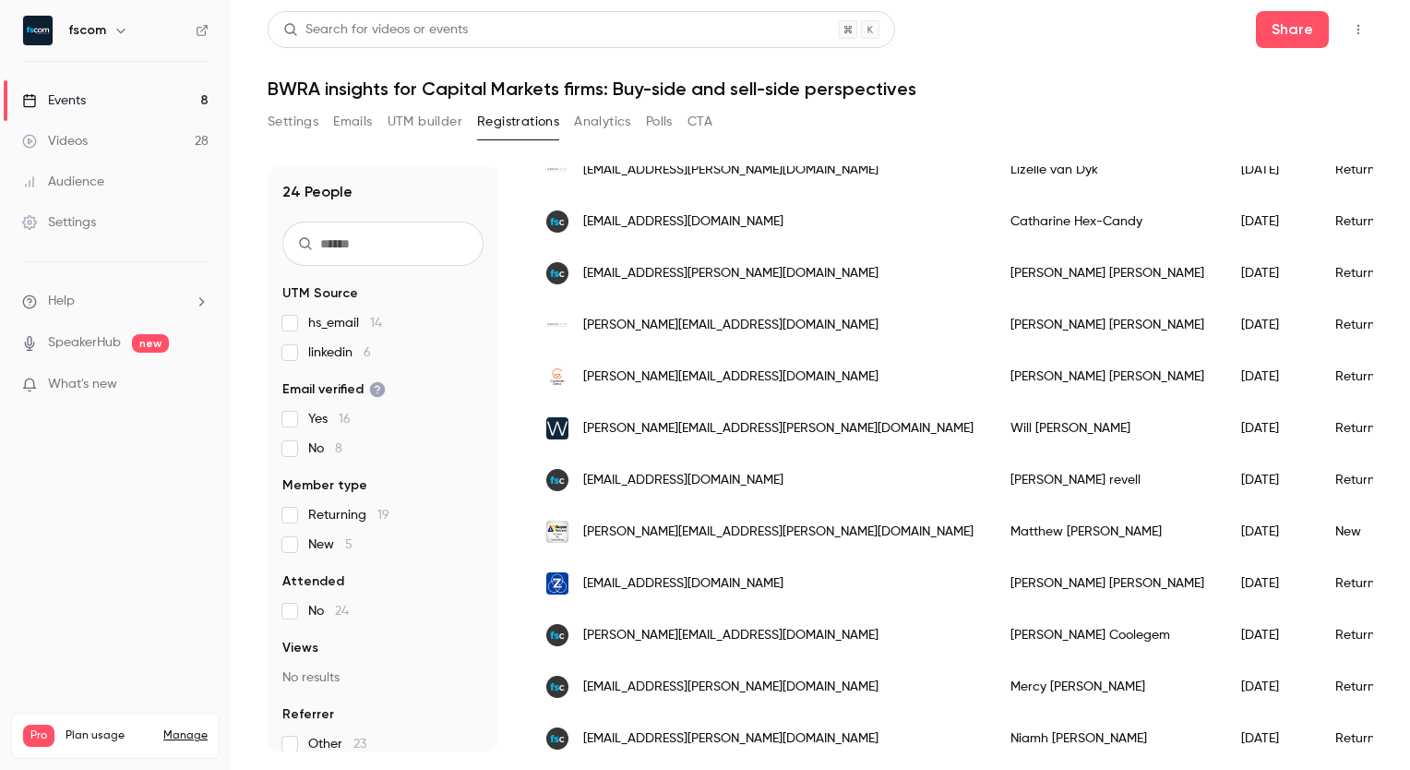
click at [731, 424] on div "[PERSON_NAME][EMAIL_ADDRESS][PERSON_NAME][DOMAIN_NAME]" at bounding box center [760, 428] width 464 height 52
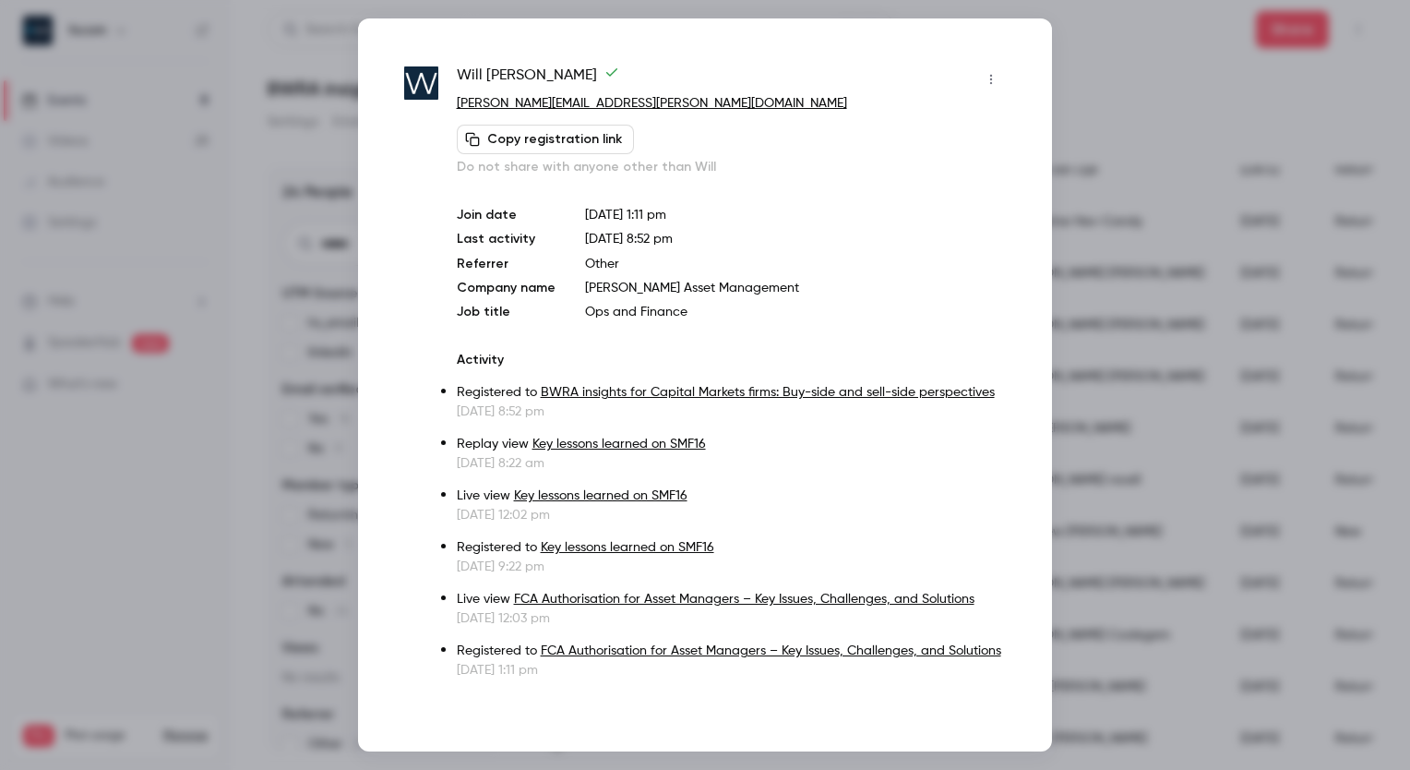
click at [622, 94] on p "[PERSON_NAME][EMAIL_ADDRESS][PERSON_NAME][DOMAIN_NAME]" at bounding box center [731, 103] width 549 height 19
copy div "[PERSON_NAME][EMAIL_ADDRESS][PERSON_NAME][DOMAIN_NAME] Copy registration link"
click at [271, 519] on div at bounding box center [705, 385] width 1410 height 770
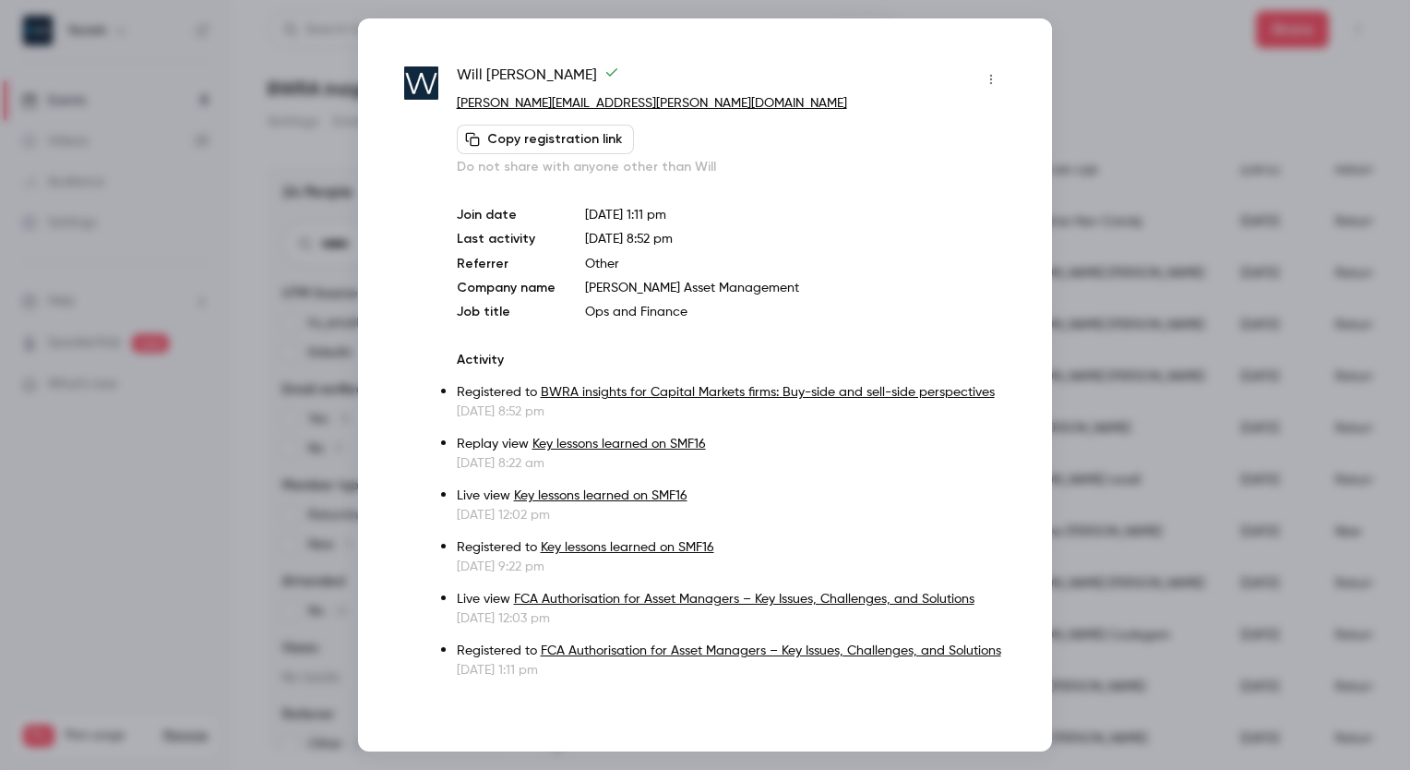
click at [271, 519] on div "24 People UTM Source hs_email 14 linkedin 6 Email verified Yes 16 No 8 Member t…" at bounding box center [383, 458] width 231 height 585
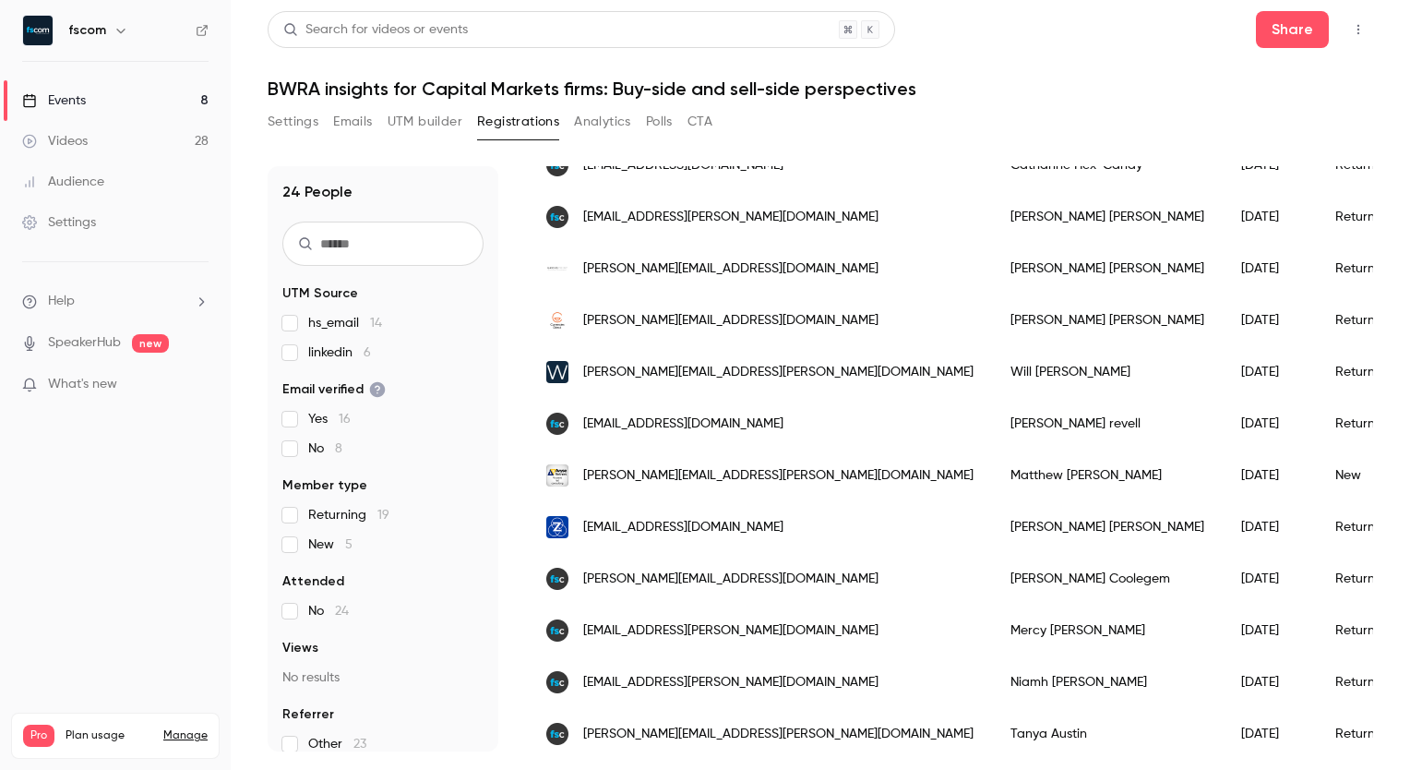
scroll to position [823, 0]
click at [764, 462] on div "[PERSON_NAME][EMAIL_ADDRESS][PERSON_NAME][DOMAIN_NAME]" at bounding box center [760, 475] width 464 height 52
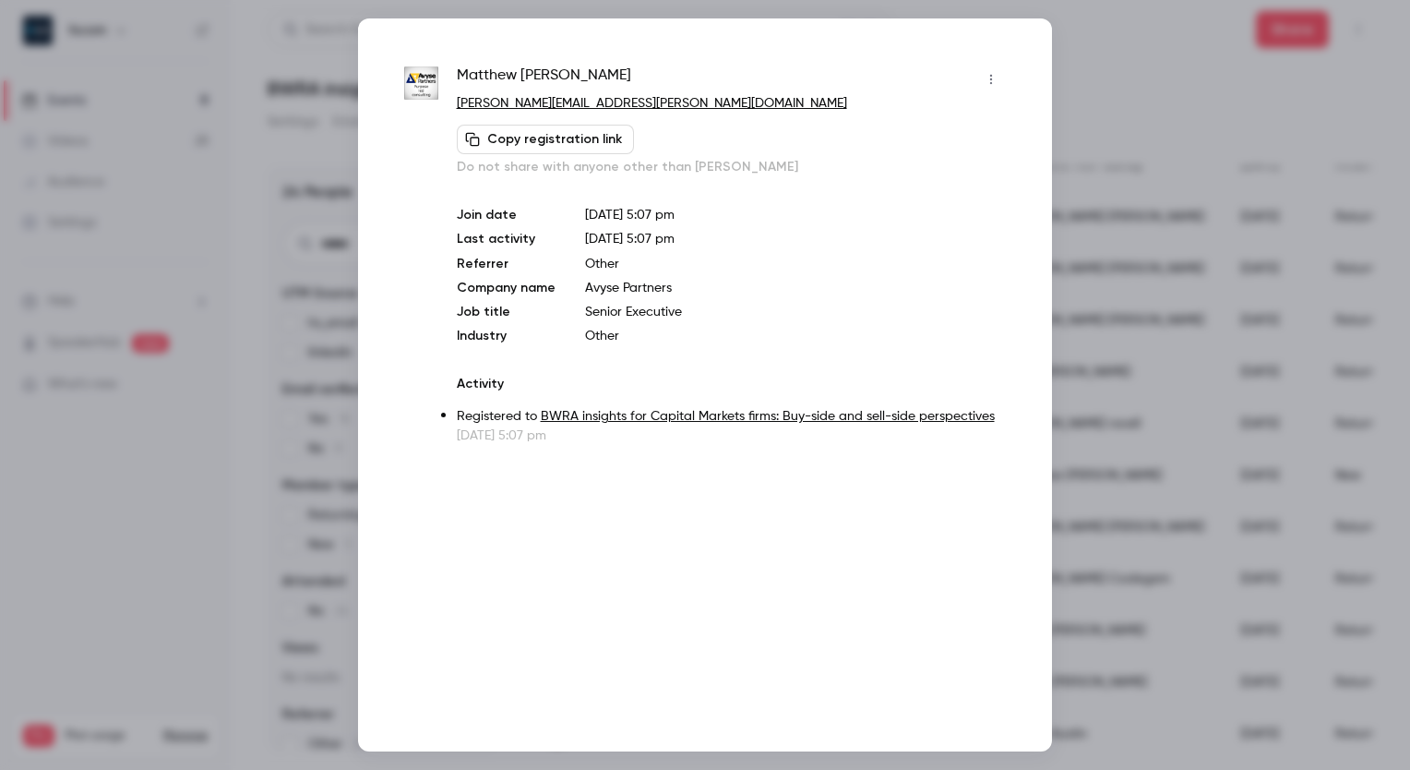
click at [652, 104] on p "[PERSON_NAME][EMAIL_ADDRESS][PERSON_NAME][DOMAIN_NAME]" at bounding box center [731, 103] width 549 height 19
click at [1128, 98] on div at bounding box center [705, 385] width 1410 height 770
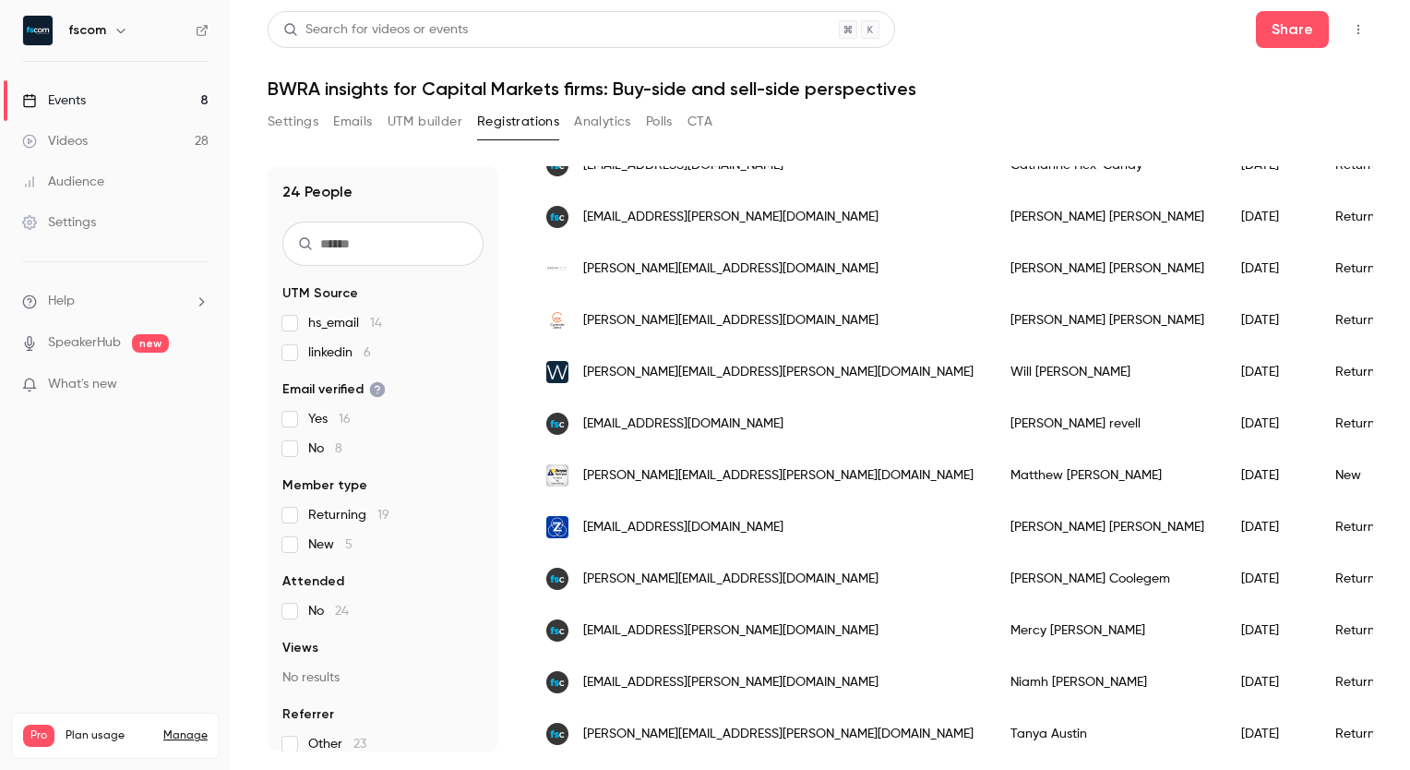
scroll to position [843, 0]
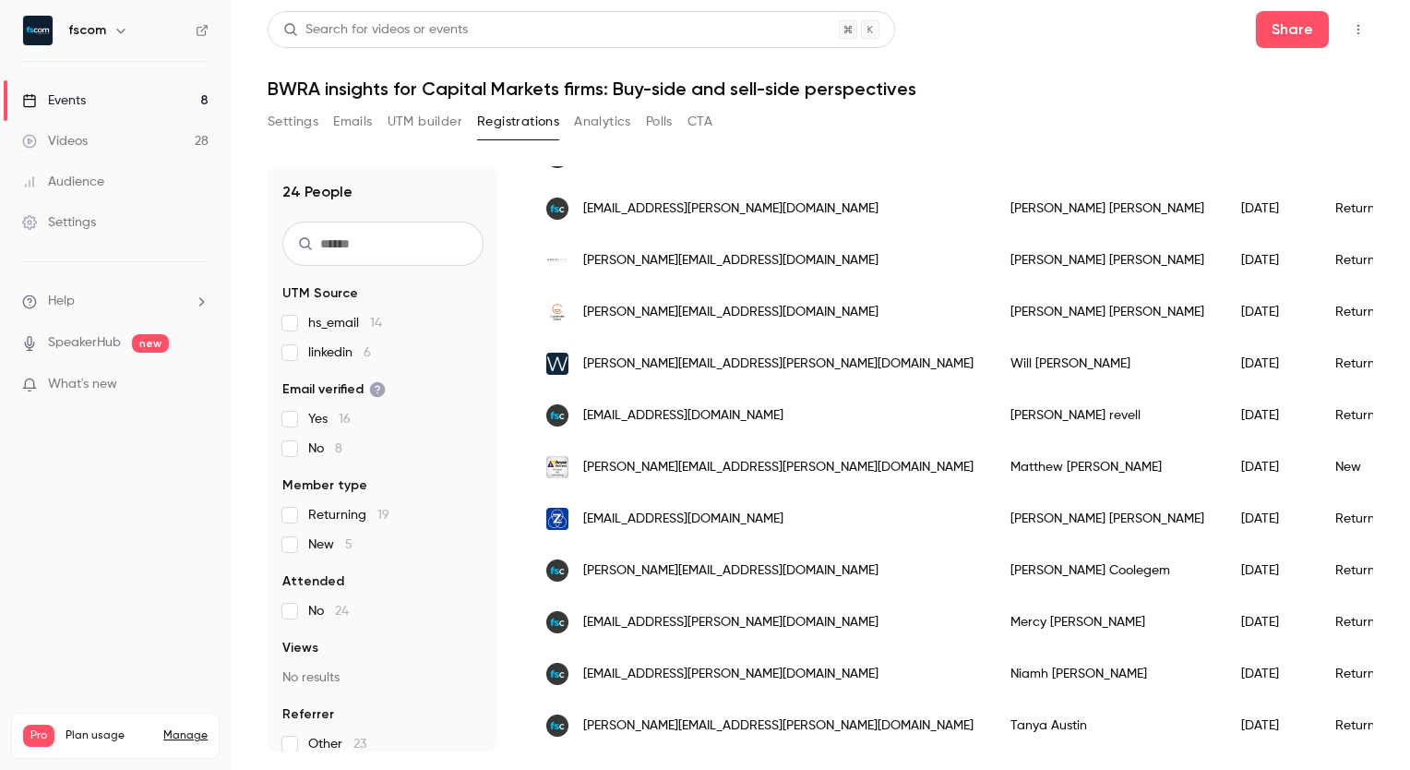
click at [718, 509] on span "[EMAIL_ADDRESS][DOMAIN_NAME]" at bounding box center [683, 518] width 200 height 19
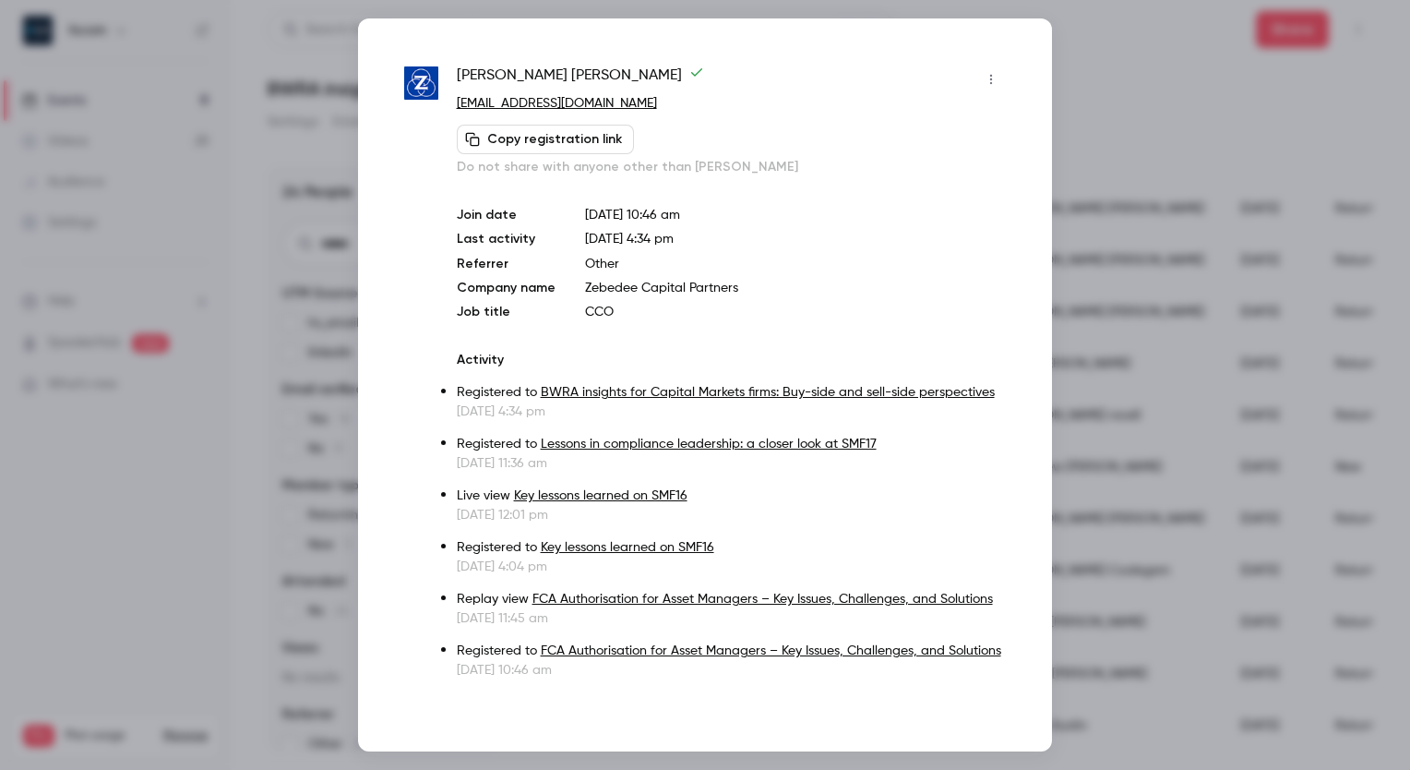
click at [647, 103] on p "[EMAIL_ADDRESS][DOMAIN_NAME]" at bounding box center [731, 103] width 549 height 19
click at [1092, 46] on div at bounding box center [705, 385] width 1410 height 770
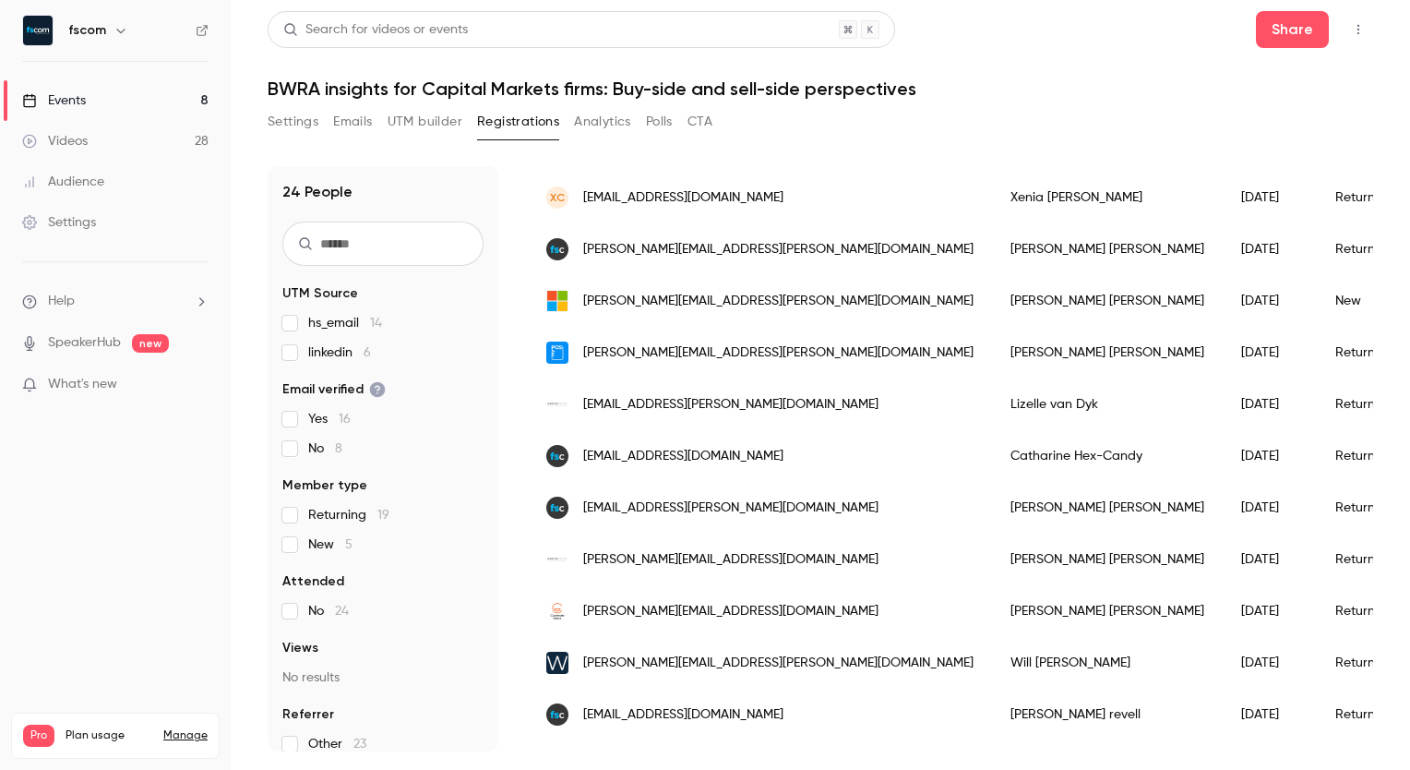
scroll to position [496, 0]
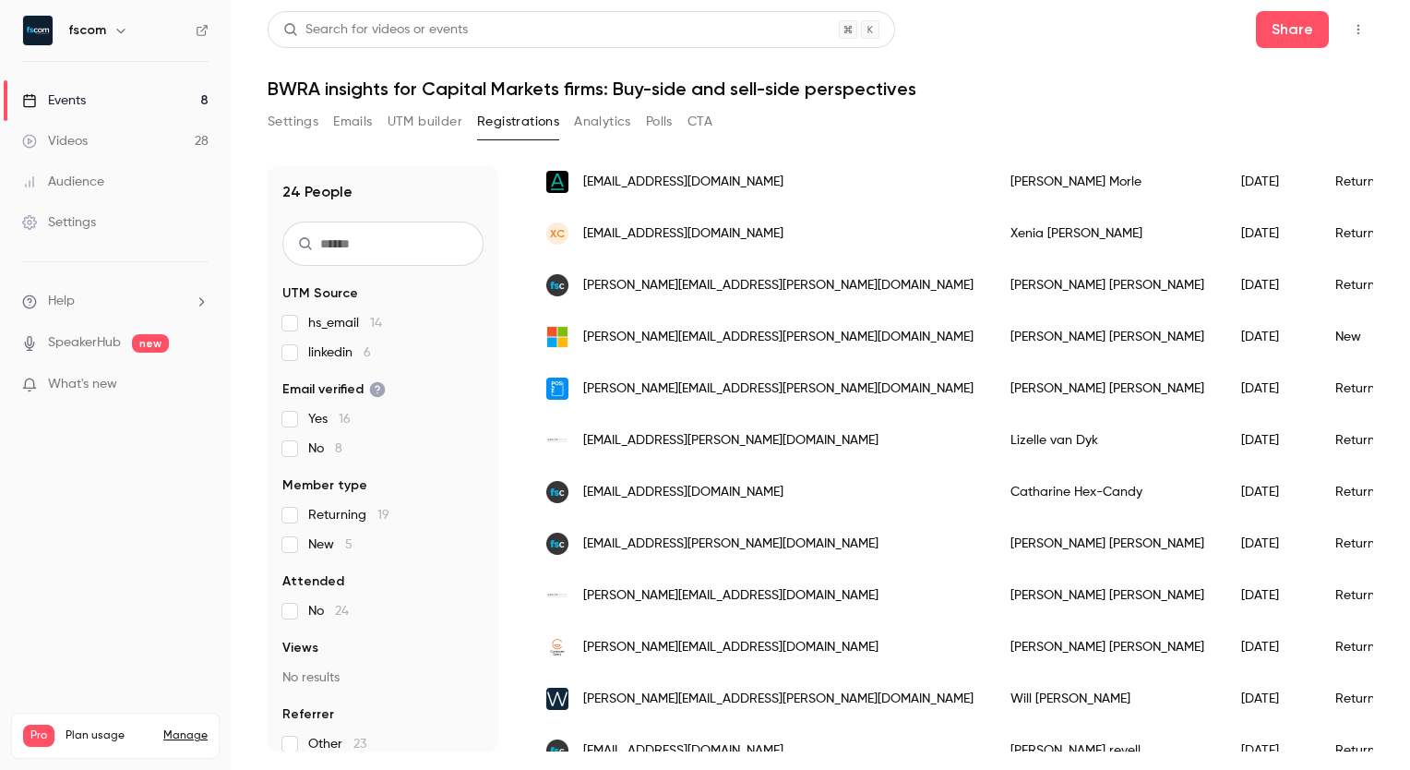
click at [723, 400] on div "[PERSON_NAME][EMAIL_ADDRESS][PERSON_NAME][DOMAIN_NAME]" at bounding box center [760, 389] width 464 height 52
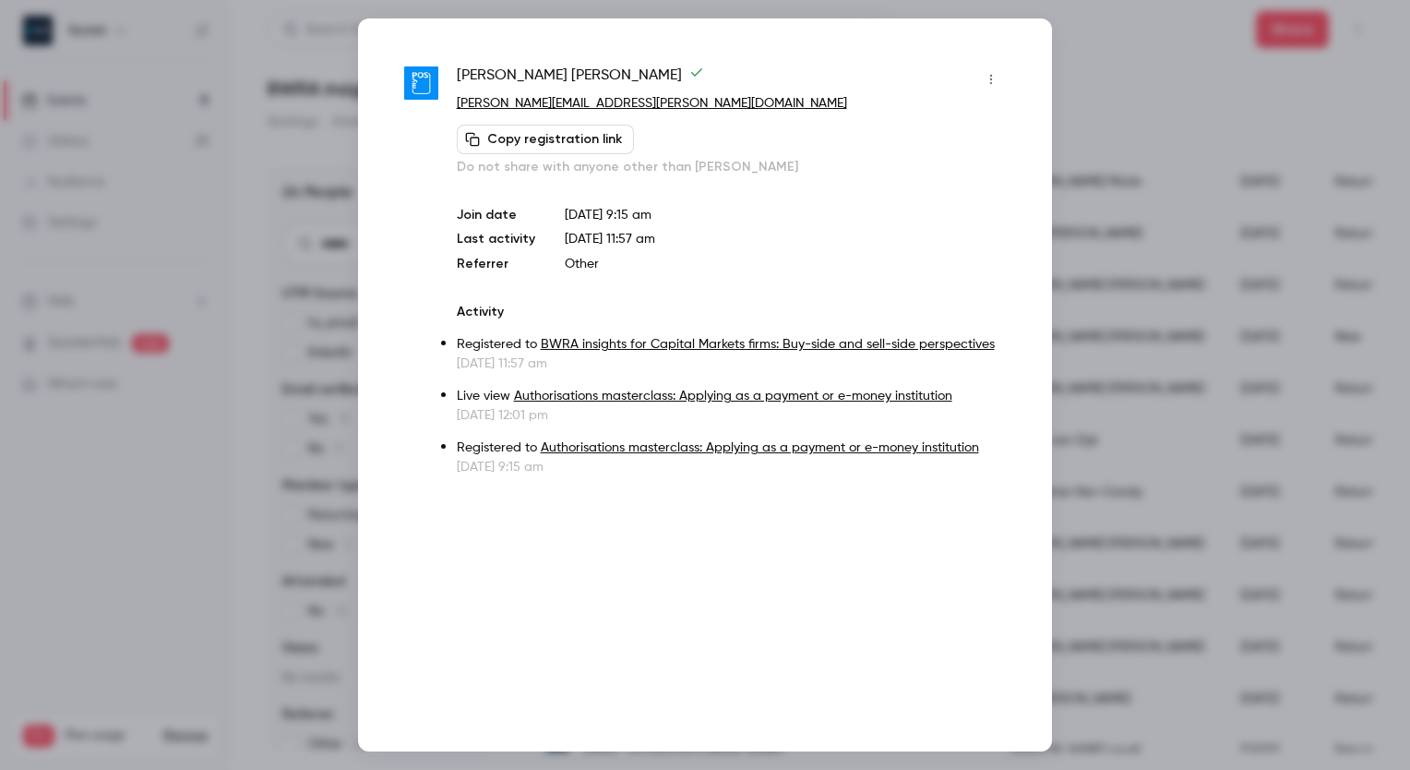
click at [630, 106] on p "[PERSON_NAME][EMAIL_ADDRESS][PERSON_NAME][DOMAIN_NAME]" at bounding box center [731, 103] width 549 height 19
click at [1104, 83] on div at bounding box center [705, 385] width 1410 height 770
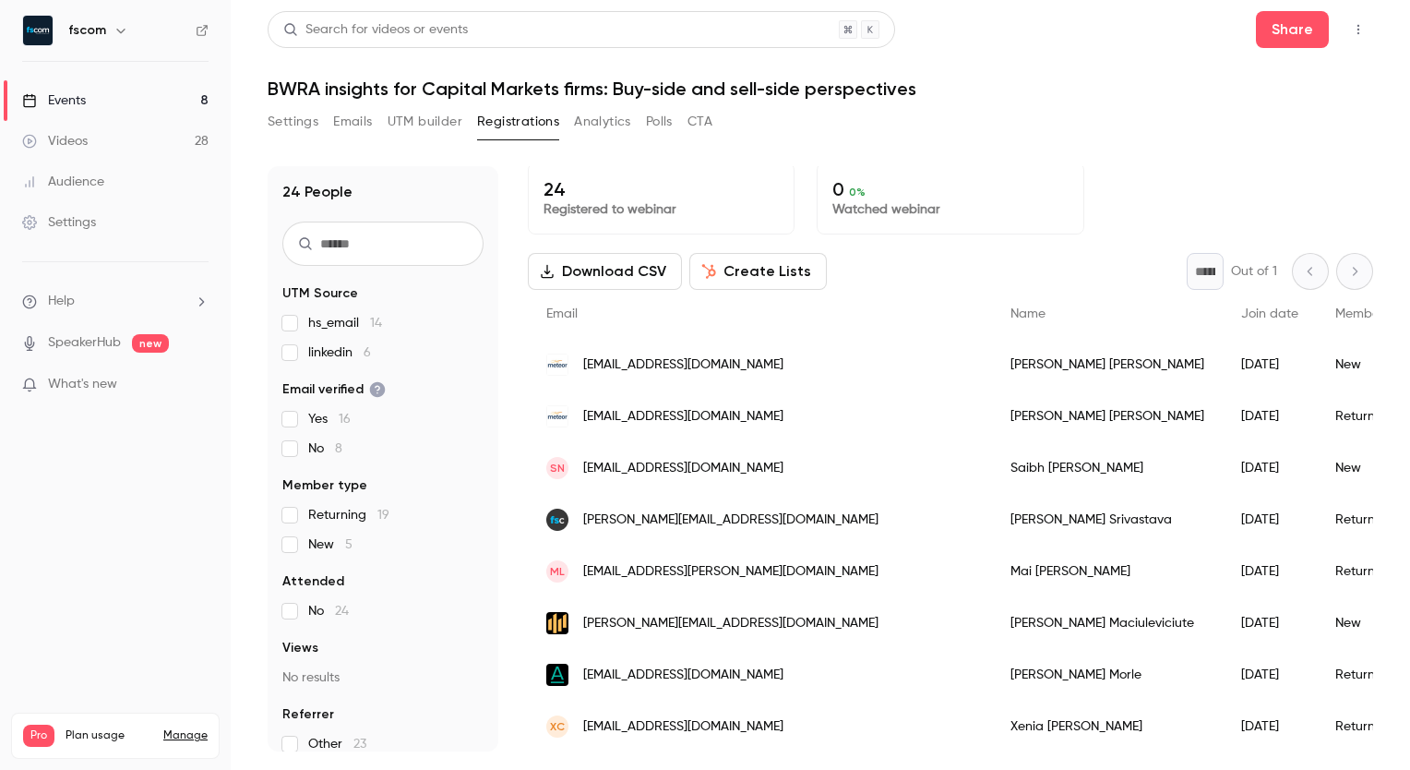
scroll to position [3, 0]
